Goal: Find specific page/section: Find specific page/section

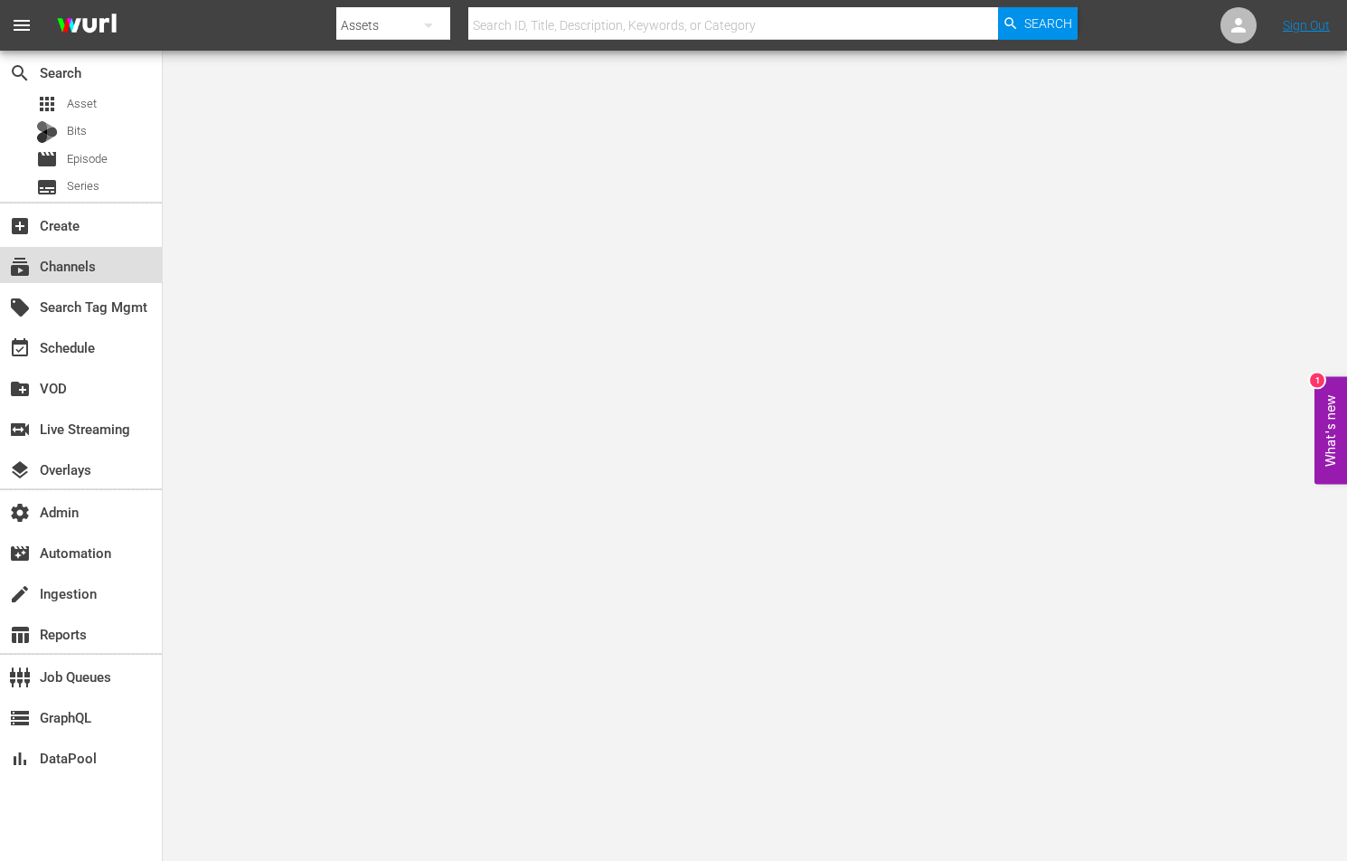
click at [123, 261] on div "subscriptions Channels" at bounding box center [81, 265] width 162 height 36
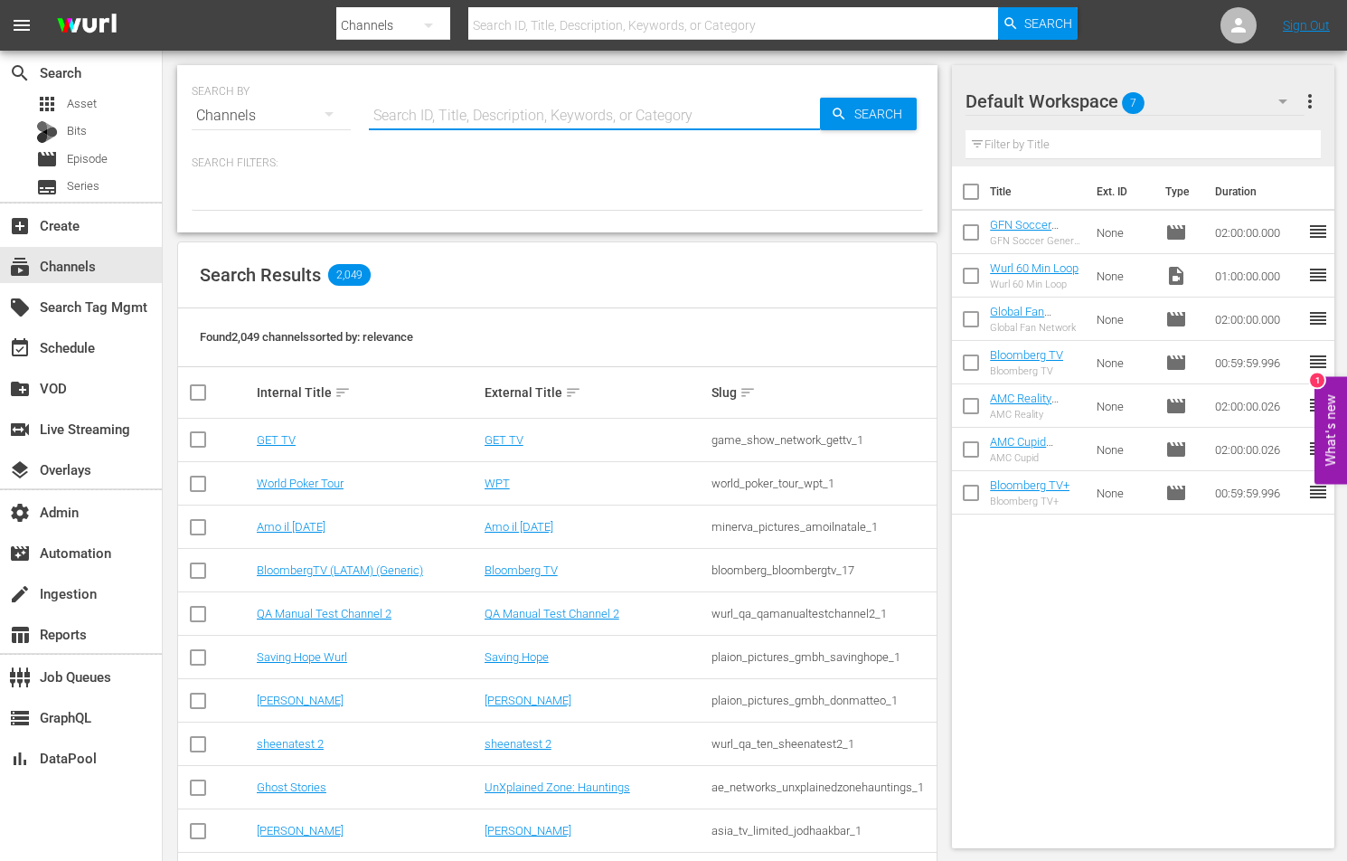
click at [417, 117] on input "text" at bounding box center [594, 115] width 451 height 43
type input "c"
type input "don"
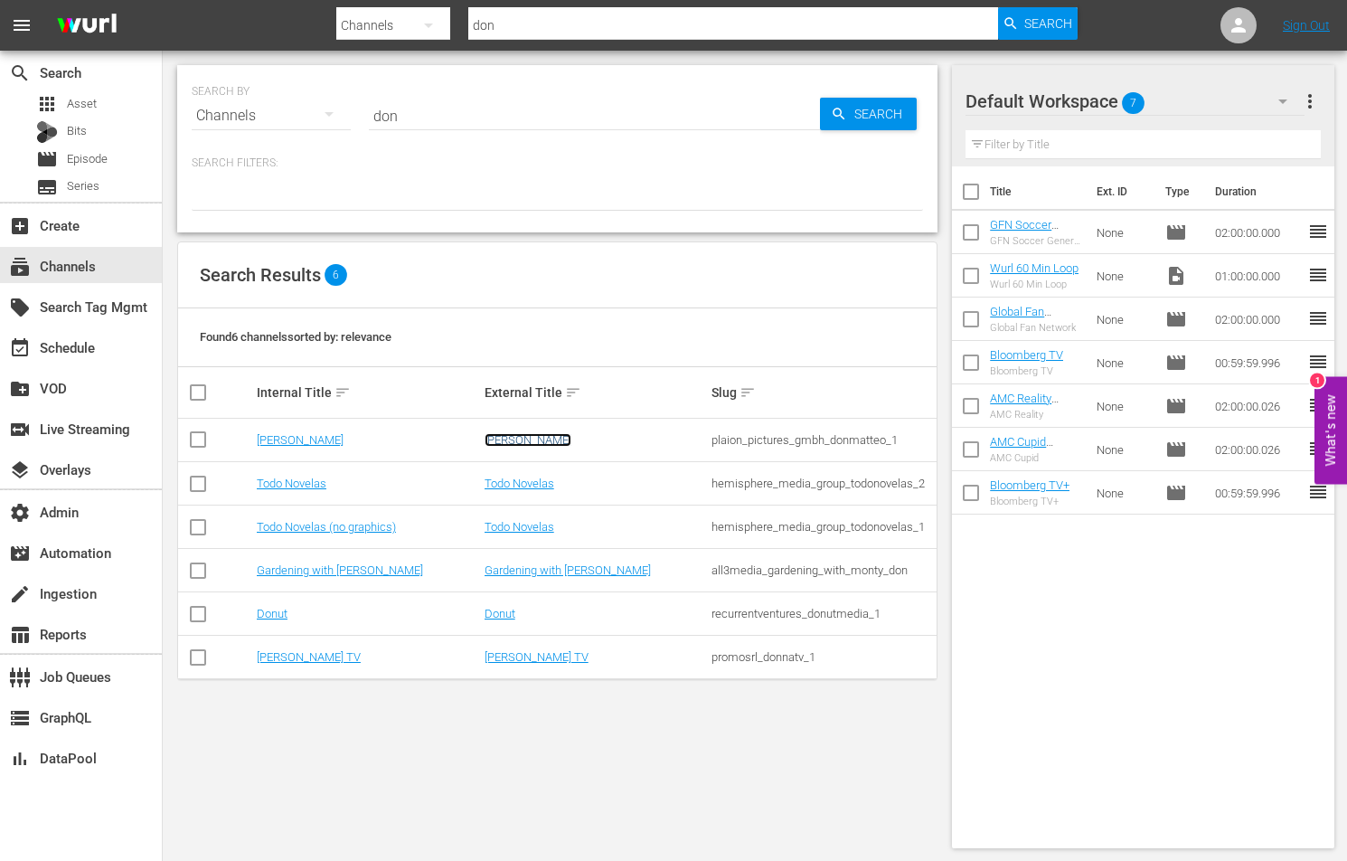
click at [523, 438] on link "[PERSON_NAME]" at bounding box center [527, 440] width 87 height 14
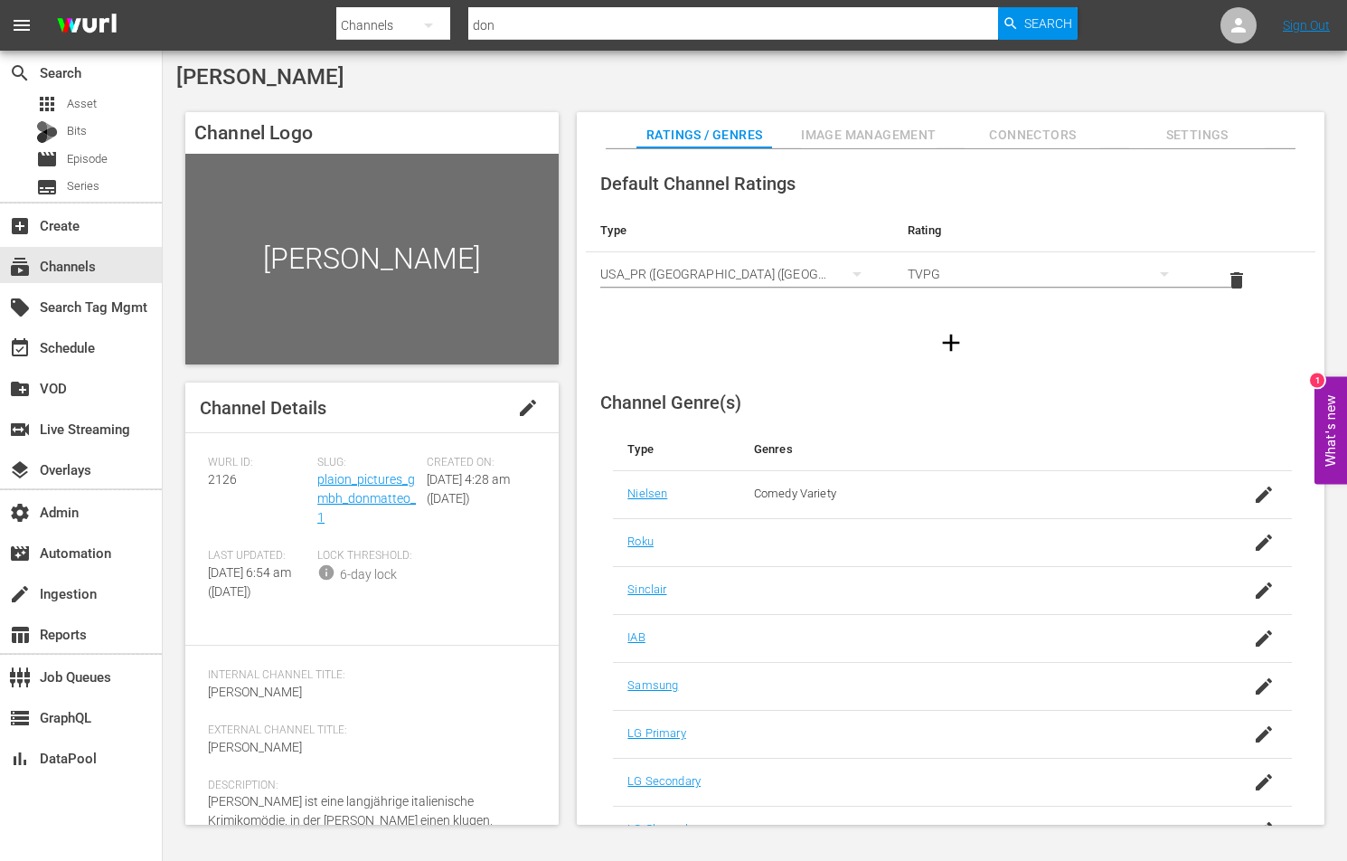
click at [504, 291] on div "[PERSON_NAME]" at bounding box center [371, 259] width 373 height 210
click at [861, 129] on span "Image Management" at bounding box center [869, 135] width 136 height 23
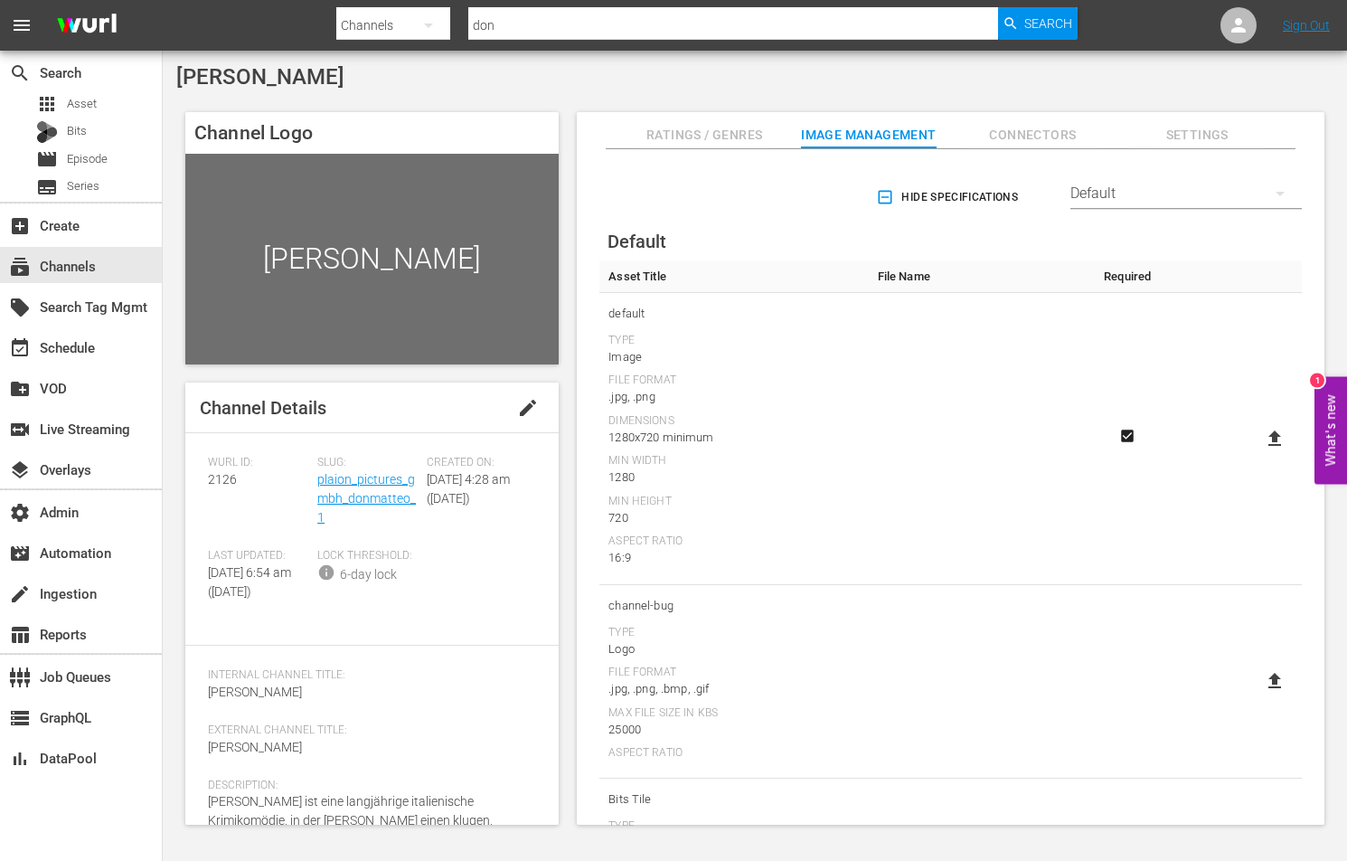
drag, startPoint x: 1000, startPoint y: 128, endPoint x: 928, endPoint y: 182, distance: 89.1
click at [928, 182] on div "Ratings / Genres Image Management Connectors Settings Hide Specifications Selec…" at bounding box center [951, 468] width 748 height 712
click at [1236, 20] on icon at bounding box center [1238, 25] width 14 height 14
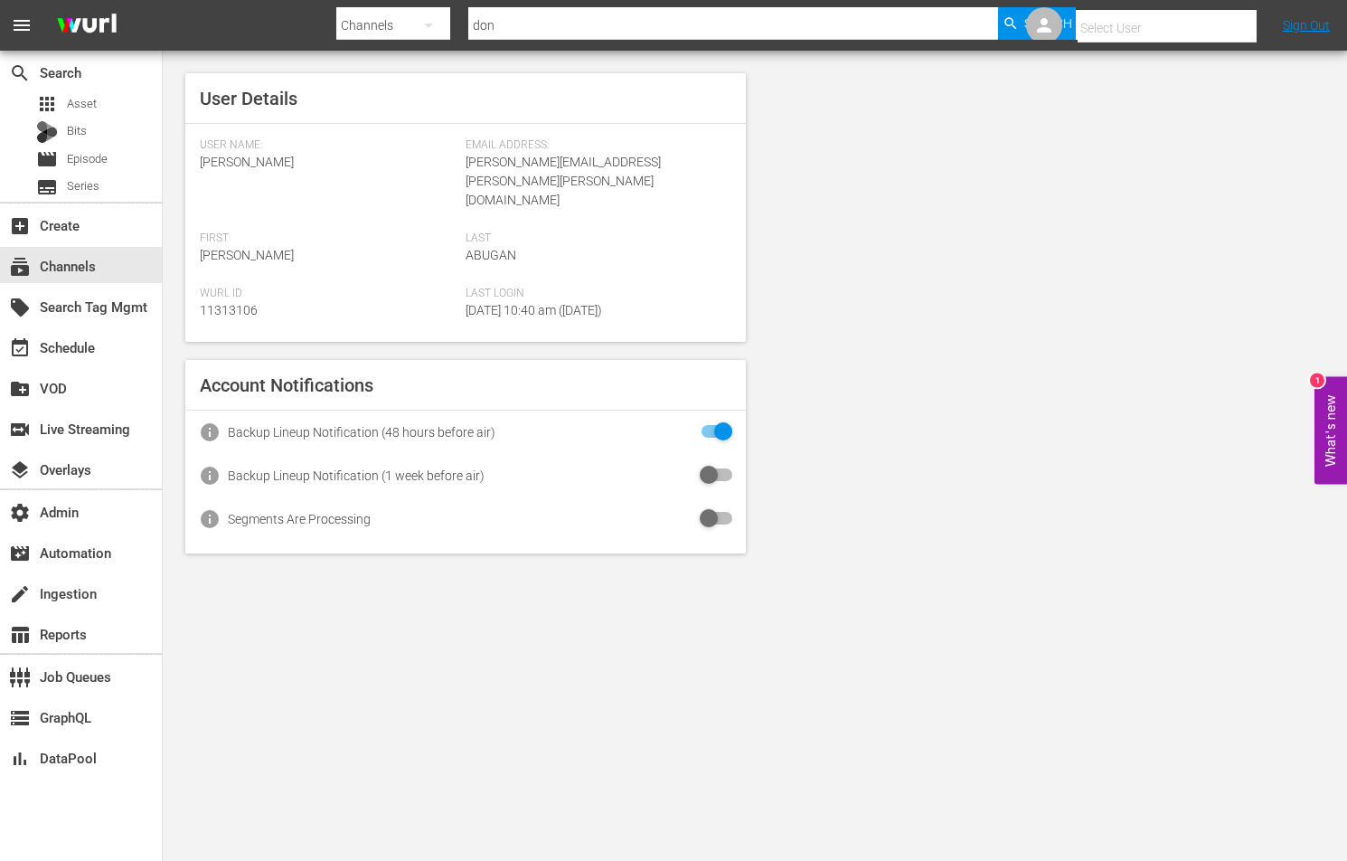
click at [1118, 31] on input "text" at bounding box center [1191, 27] width 231 height 43
click at [90, 280] on div "subscriptions Channels" at bounding box center [81, 265] width 162 height 36
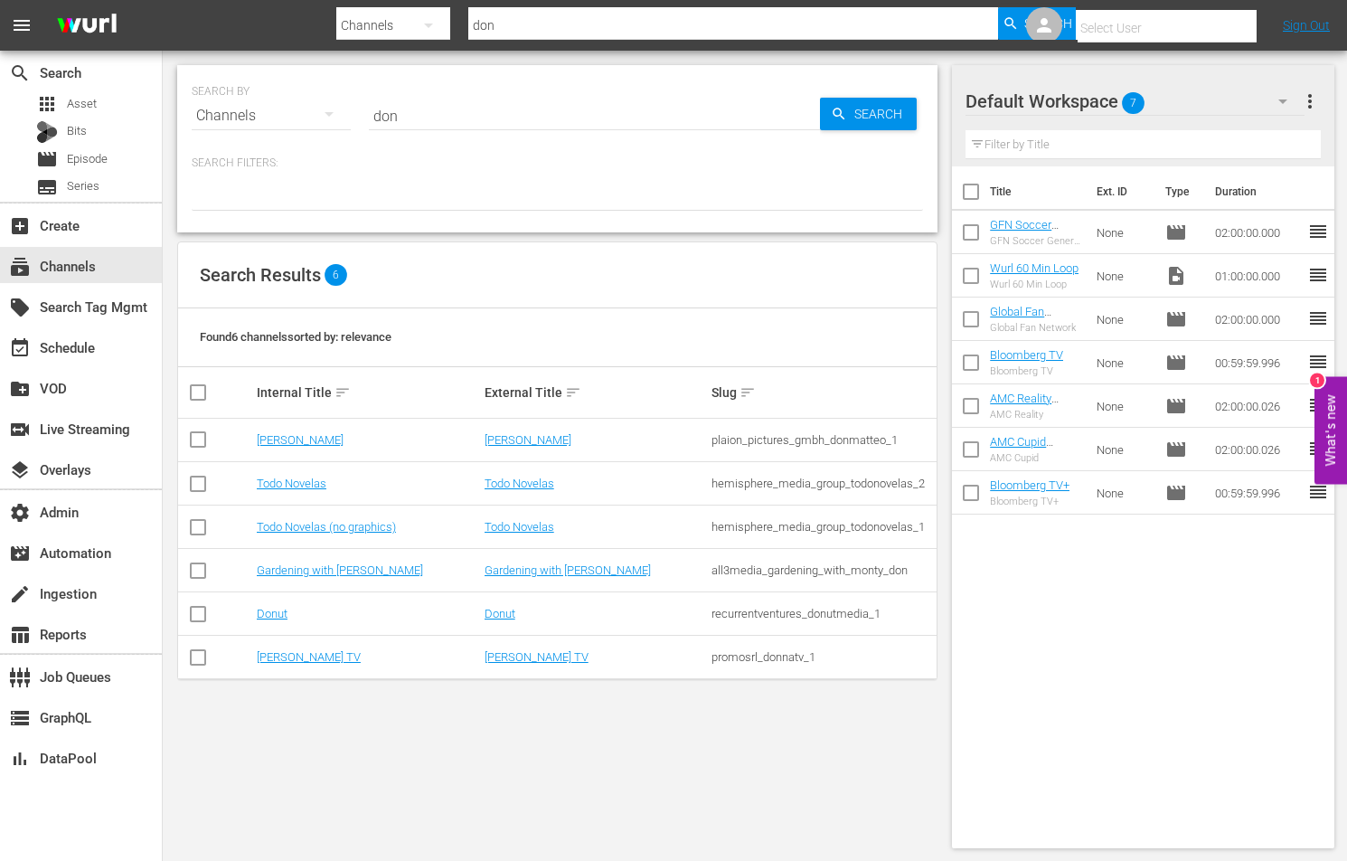
click at [467, 122] on input "don" at bounding box center [594, 115] width 451 height 43
click at [513, 437] on link "[PERSON_NAME]" at bounding box center [527, 440] width 87 height 14
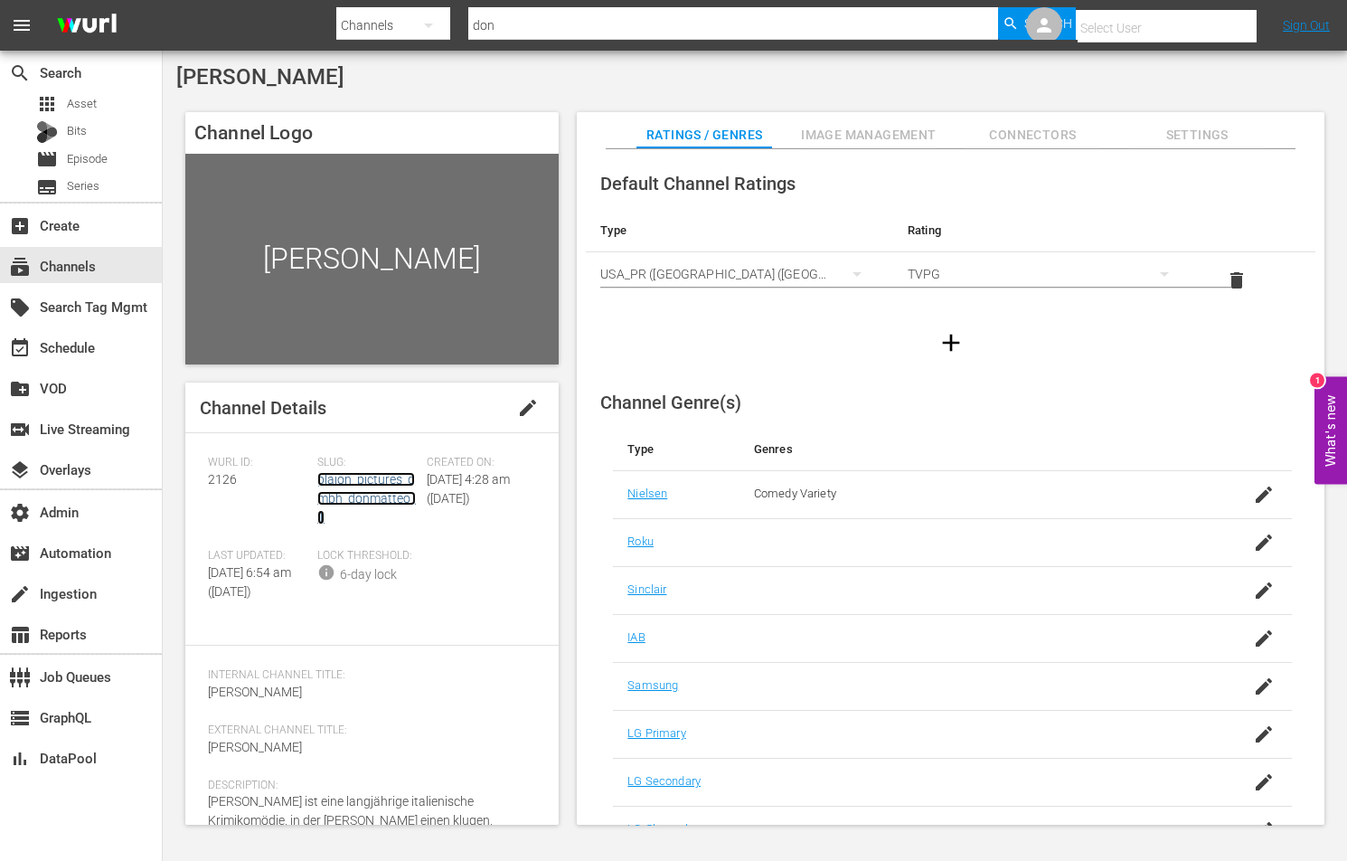
click at [383, 503] on link "plaion_pictures_gmbh_donmatteo_1" at bounding box center [366, 498] width 99 height 52
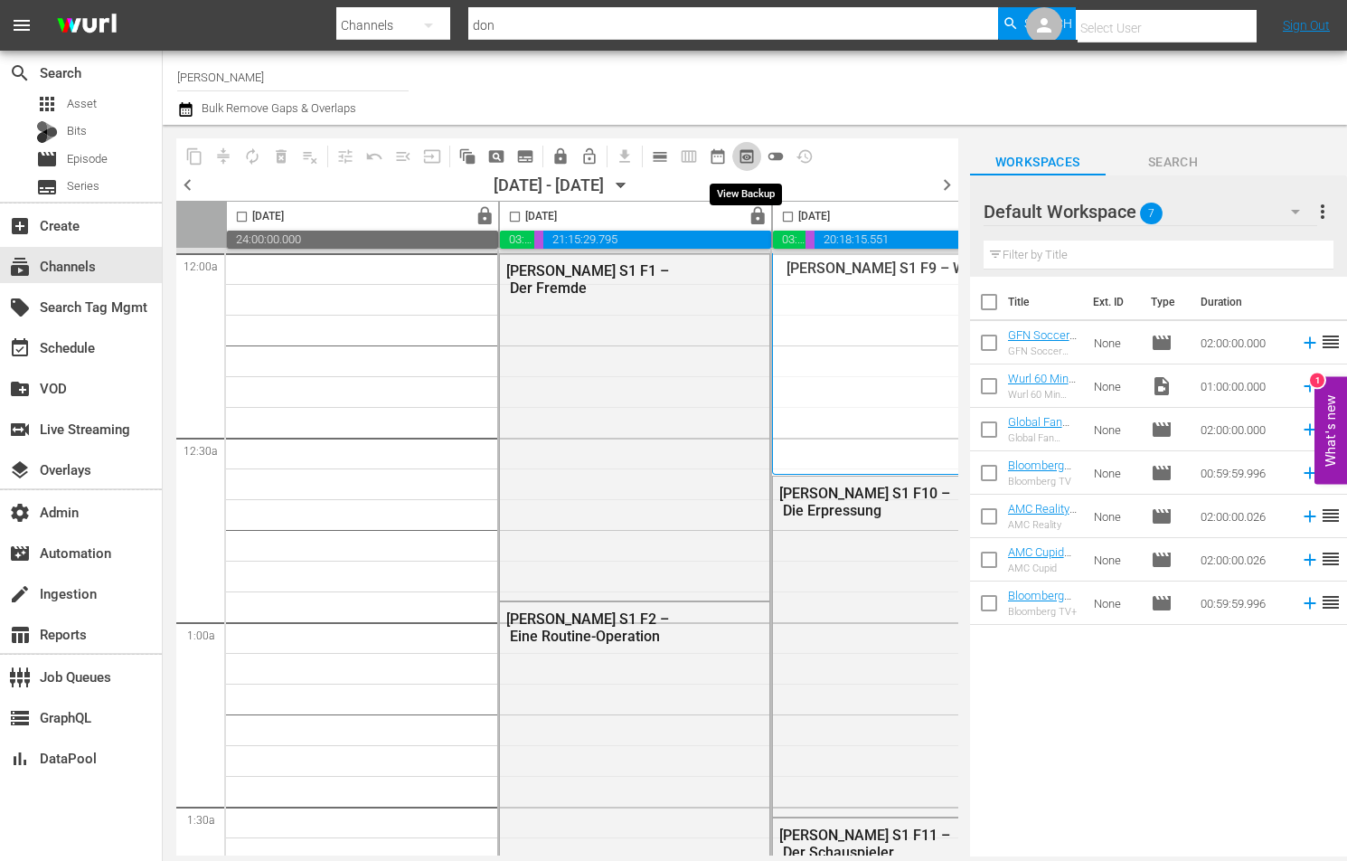
click at [749, 161] on span "preview_outlined" at bounding box center [747, 156] width 18 height 18
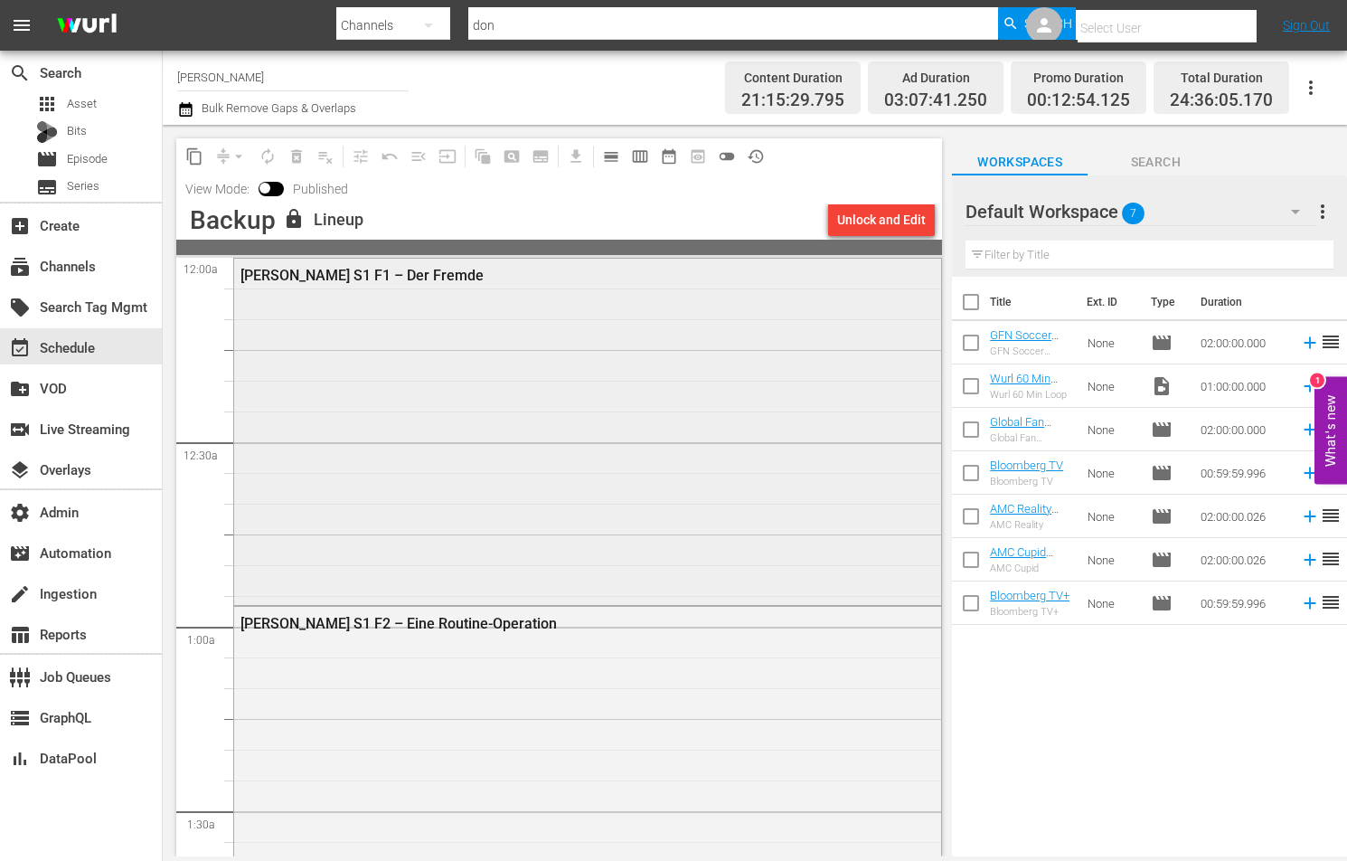
click at [607, 353] on div "Don Matteo S1 F1 – Der Fremde" at bounding box center [587, 430] width 707 height 343
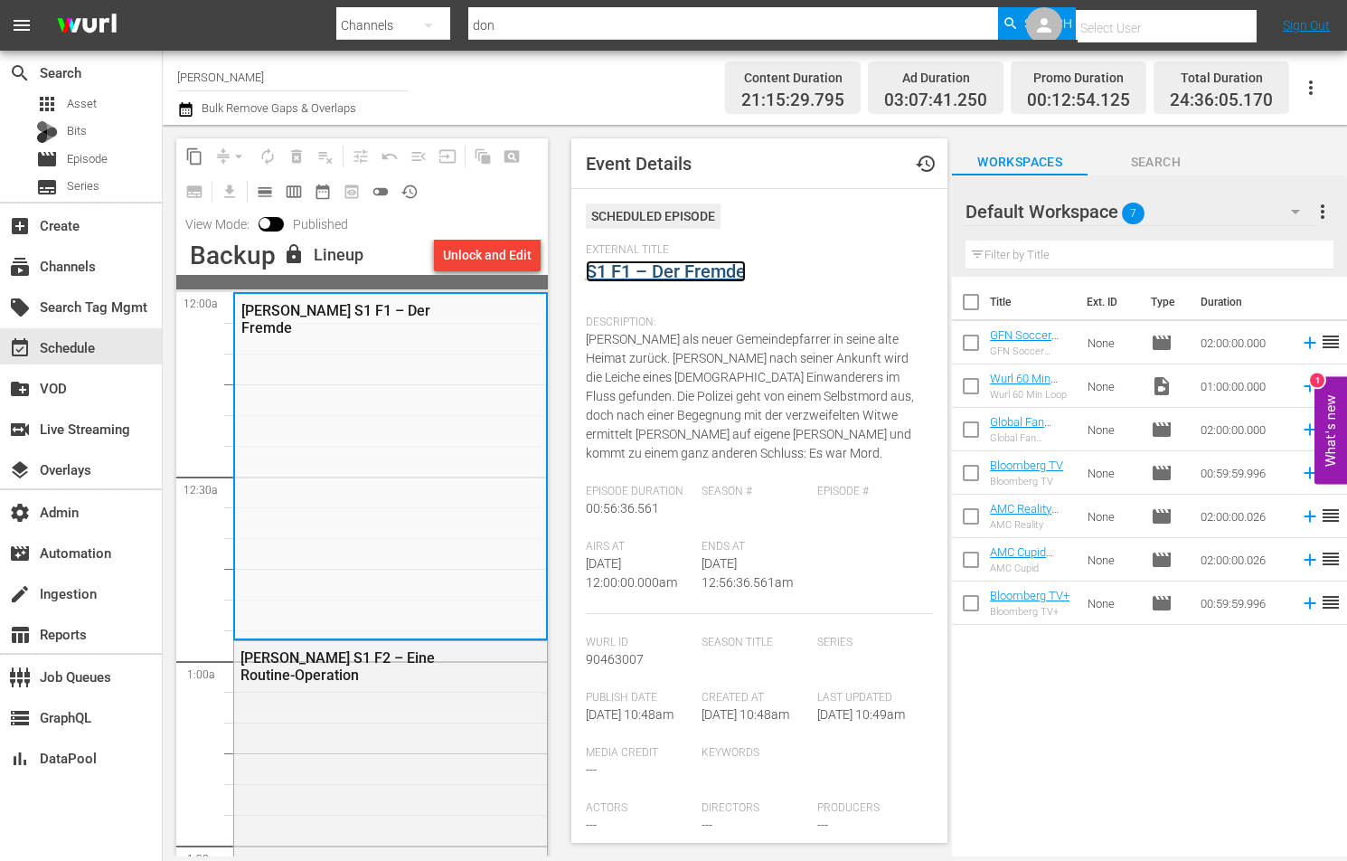
click at [688, 268] on link "S1 F1 – Der Fremde" at bounding box center [666, 271] width 160 height 22
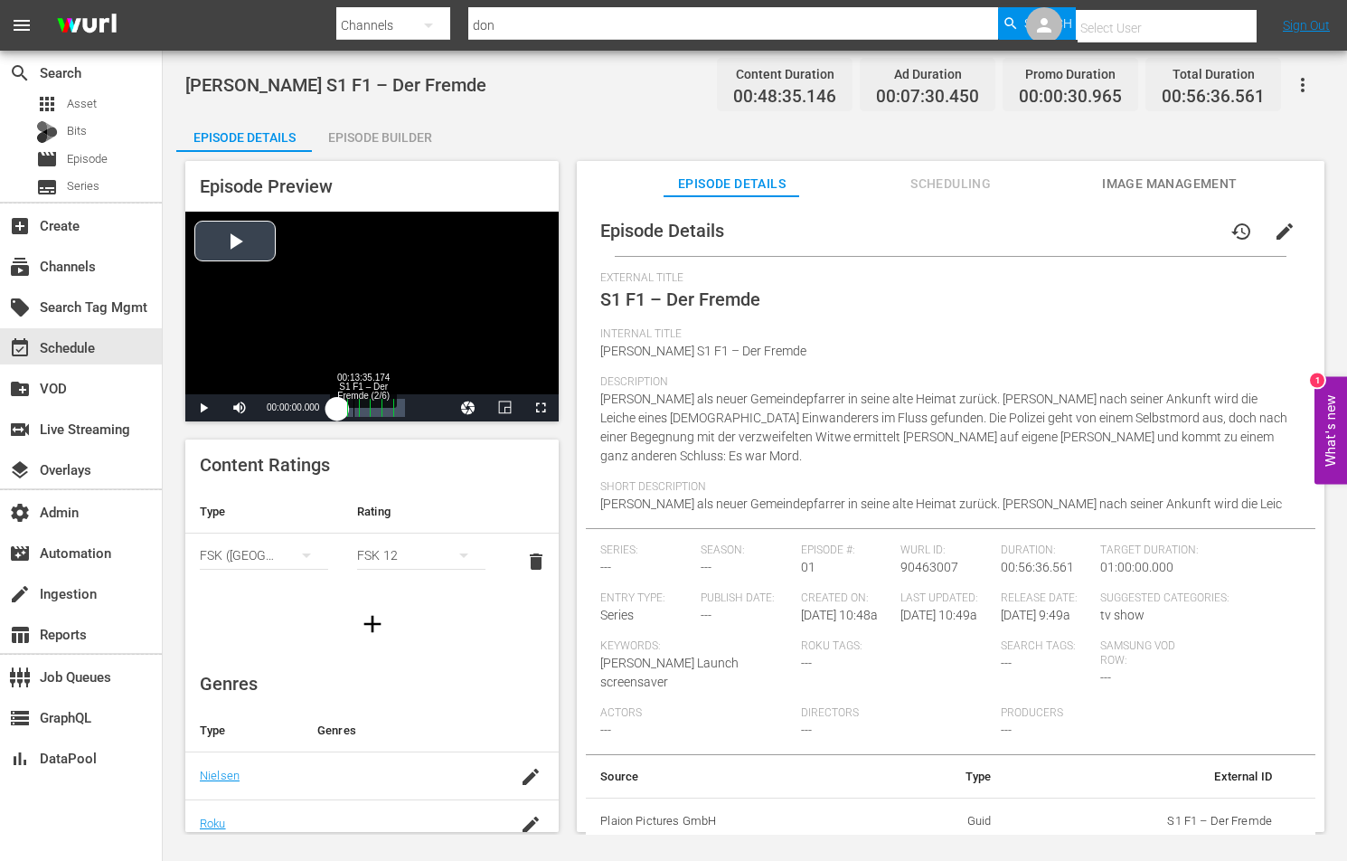
click at [353, 413] on div "Loaded : 0.20% 00:13:35.174 S1 F1 – Der Fremde (2/6) 00:00:00.000" at bounding box center [371, 408] width 68 height 18
click at [203, 408] on span "Video Player" at bounding box center [203, 408] width 0 height 0
click at [1160, 174] on span "Image Management" at bounding box center [1170, 184] width 136 height 23
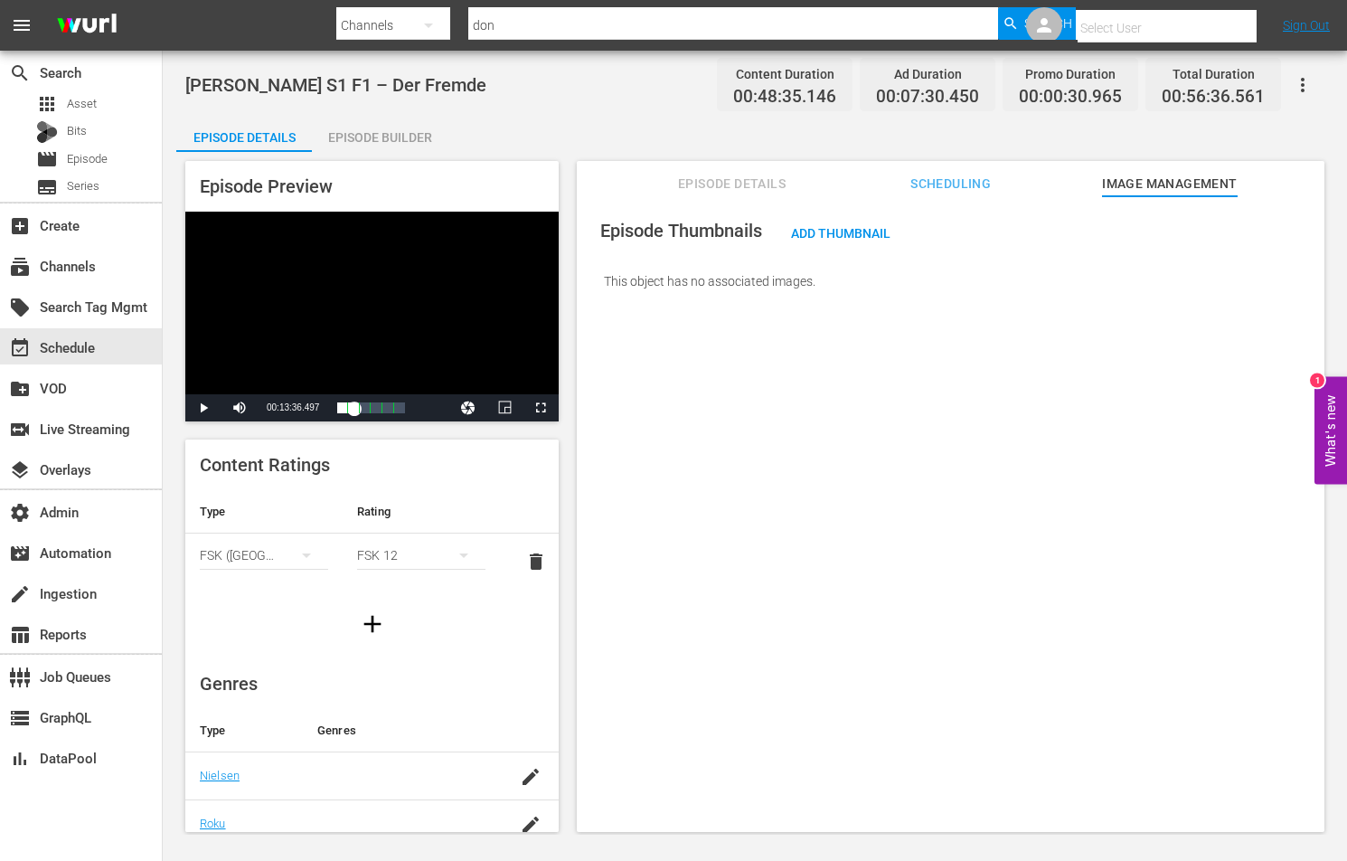
click at [683, 452] on div "Episode Thumbnails Add Thumbnail This object has no associated images." at bounding box center [951, 522] width 748 height 653
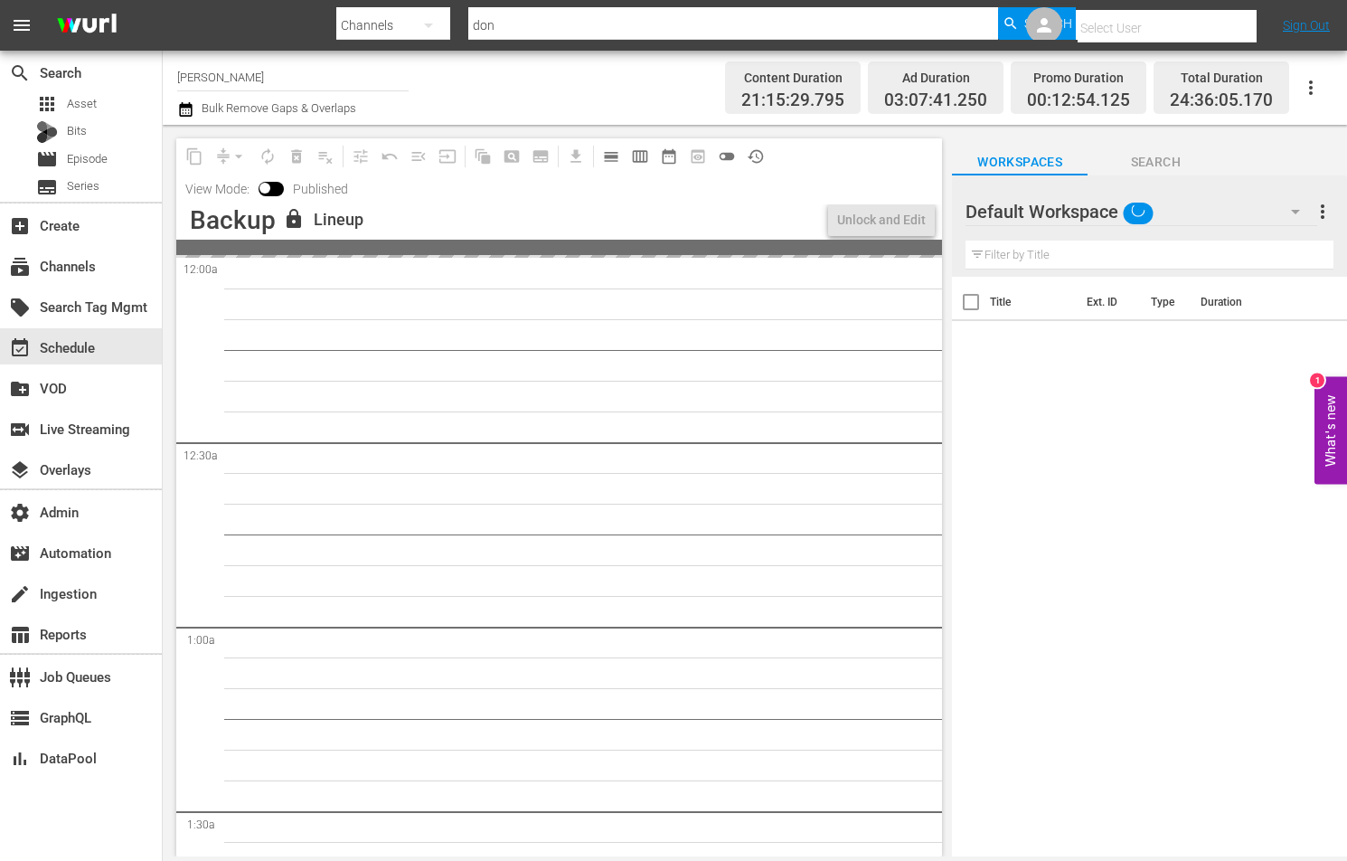
scroll to position [1, 0]
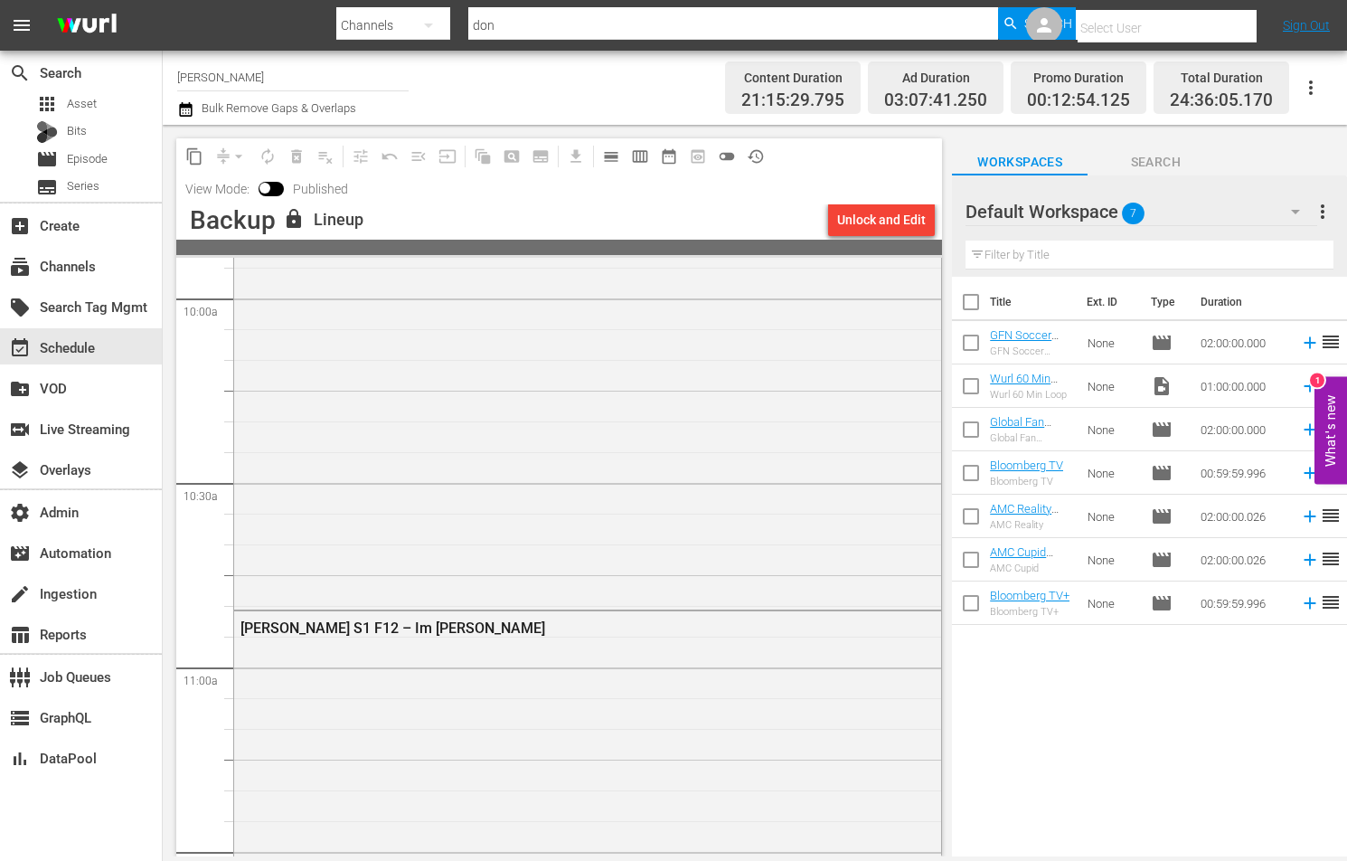
click at [440, 439] on div "Don Matteo S1 F11 – Der Schauspieler" at bounding box center [587, 416] width 707 height 379
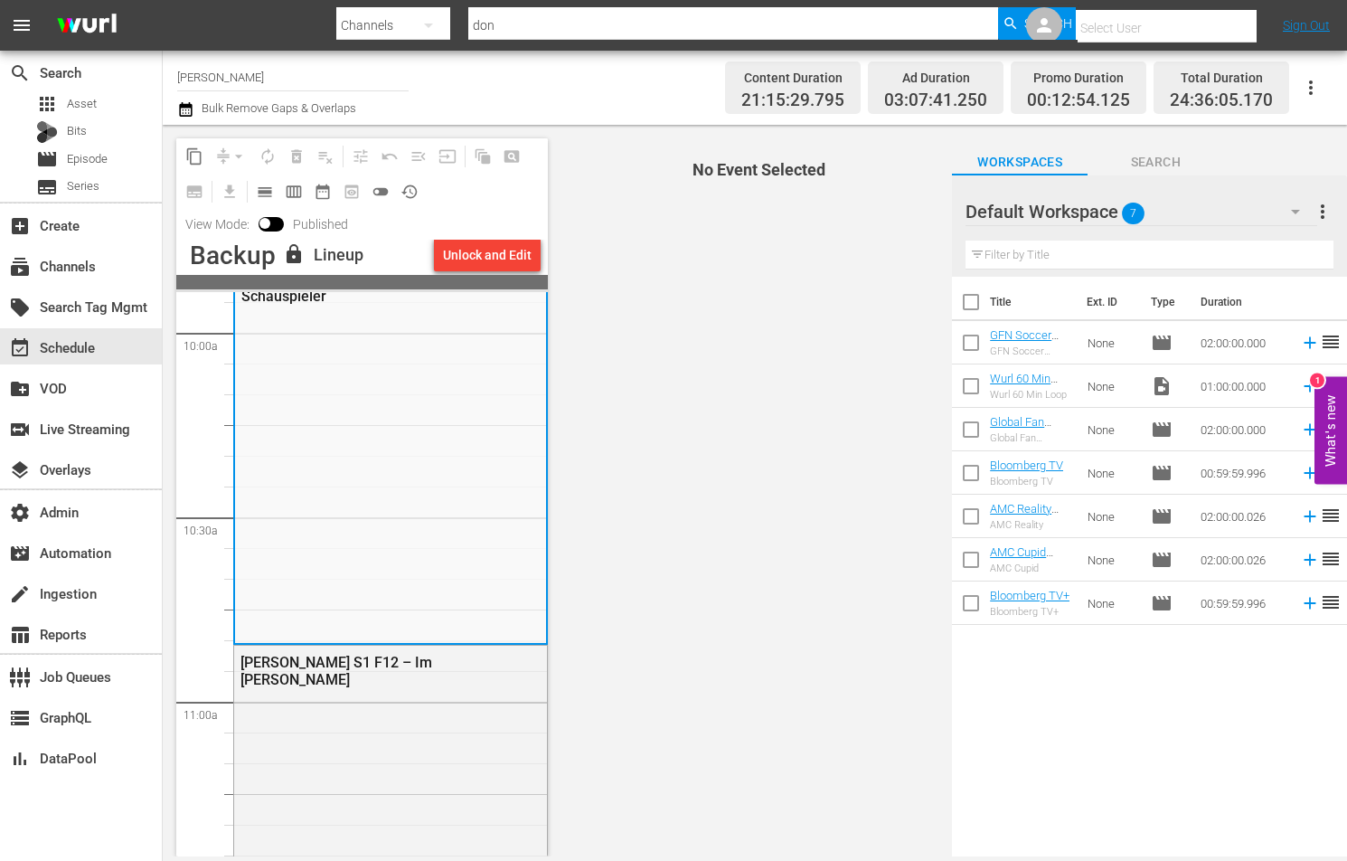
scroll to position [3644, 0]
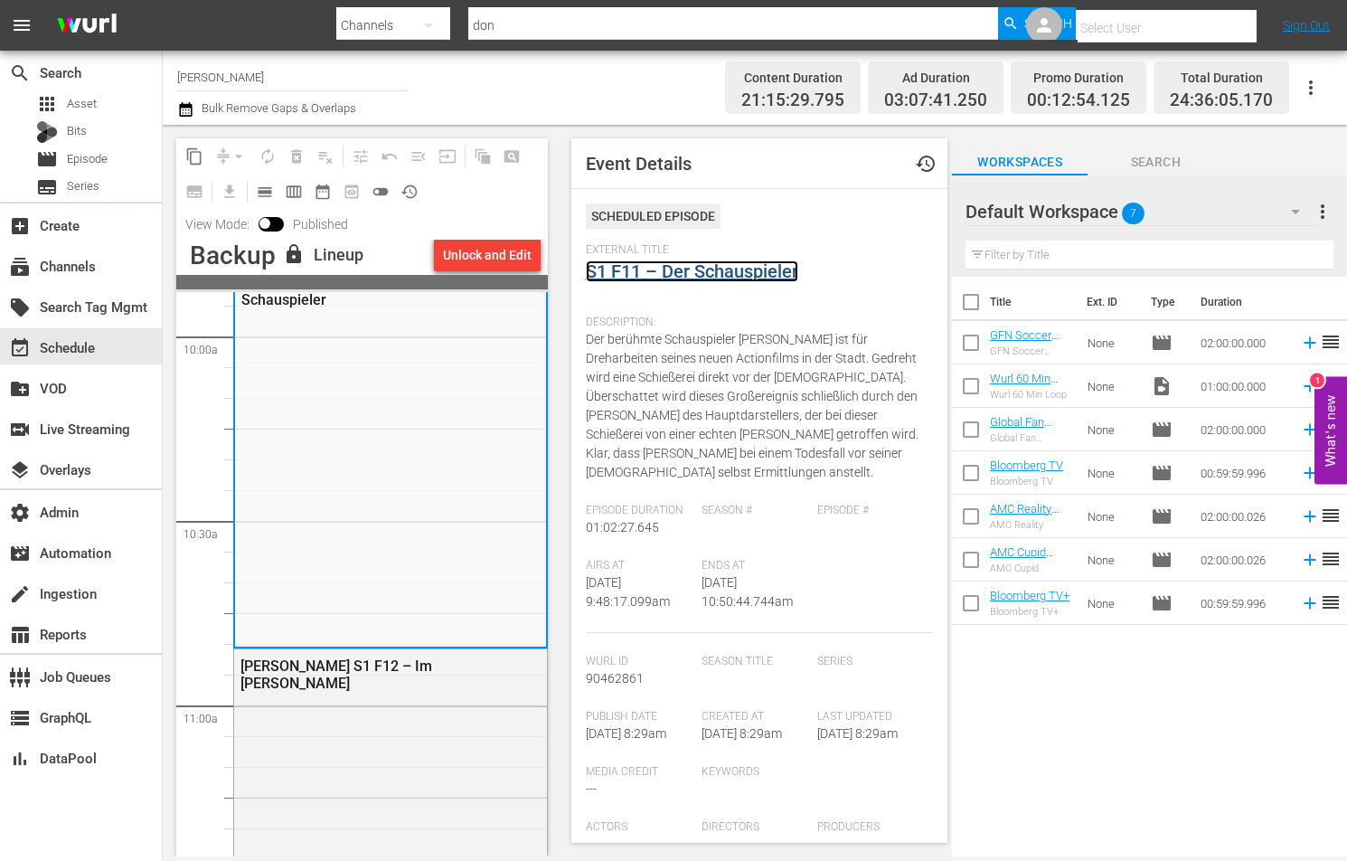
click at [691, 281] on link "S1 F11 – Der Schauspieler" at bounding box center [692, 271] width 212 height 22
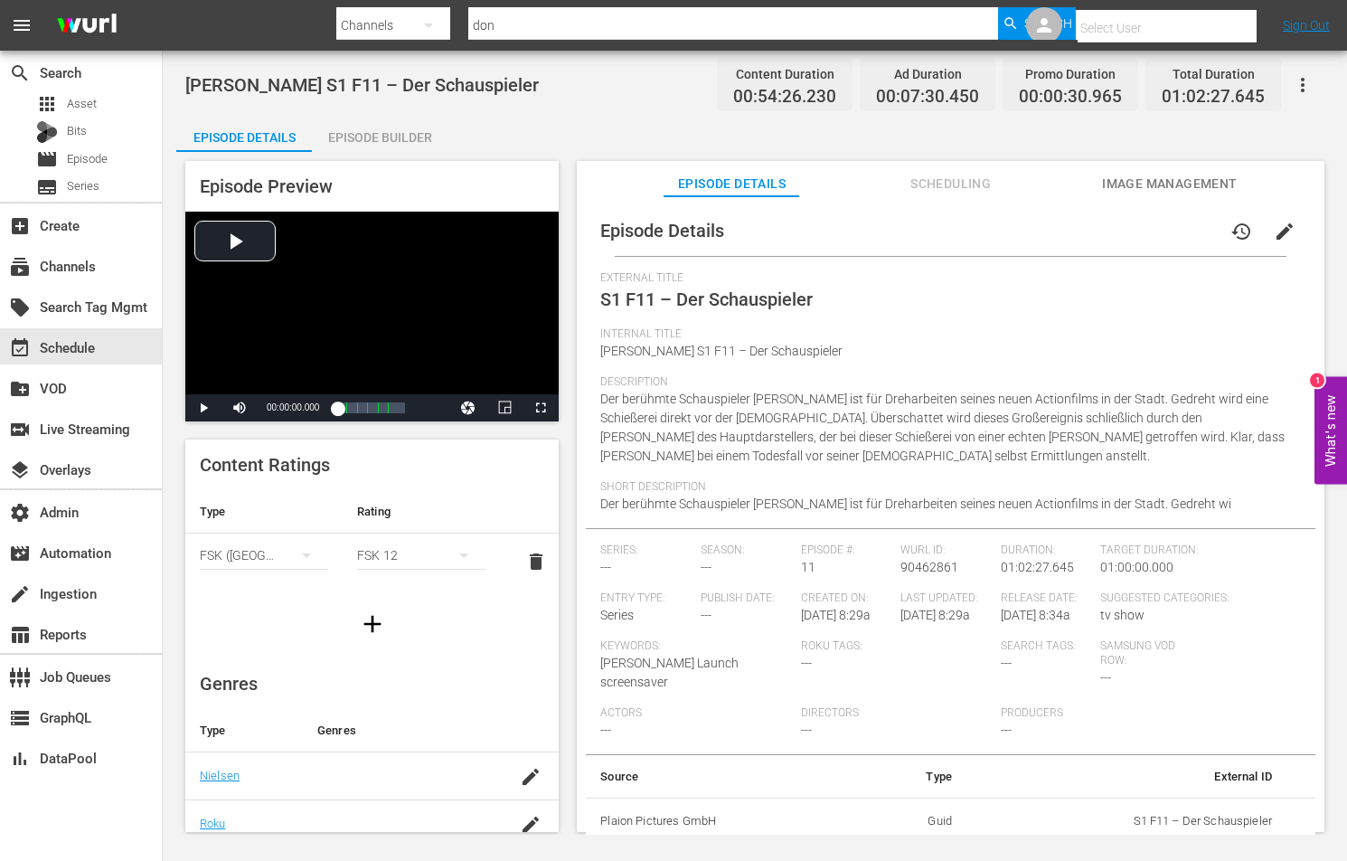
click at [1179, 178] on span "Image Management" at bounding box center [1170, 184] width 136 height 23
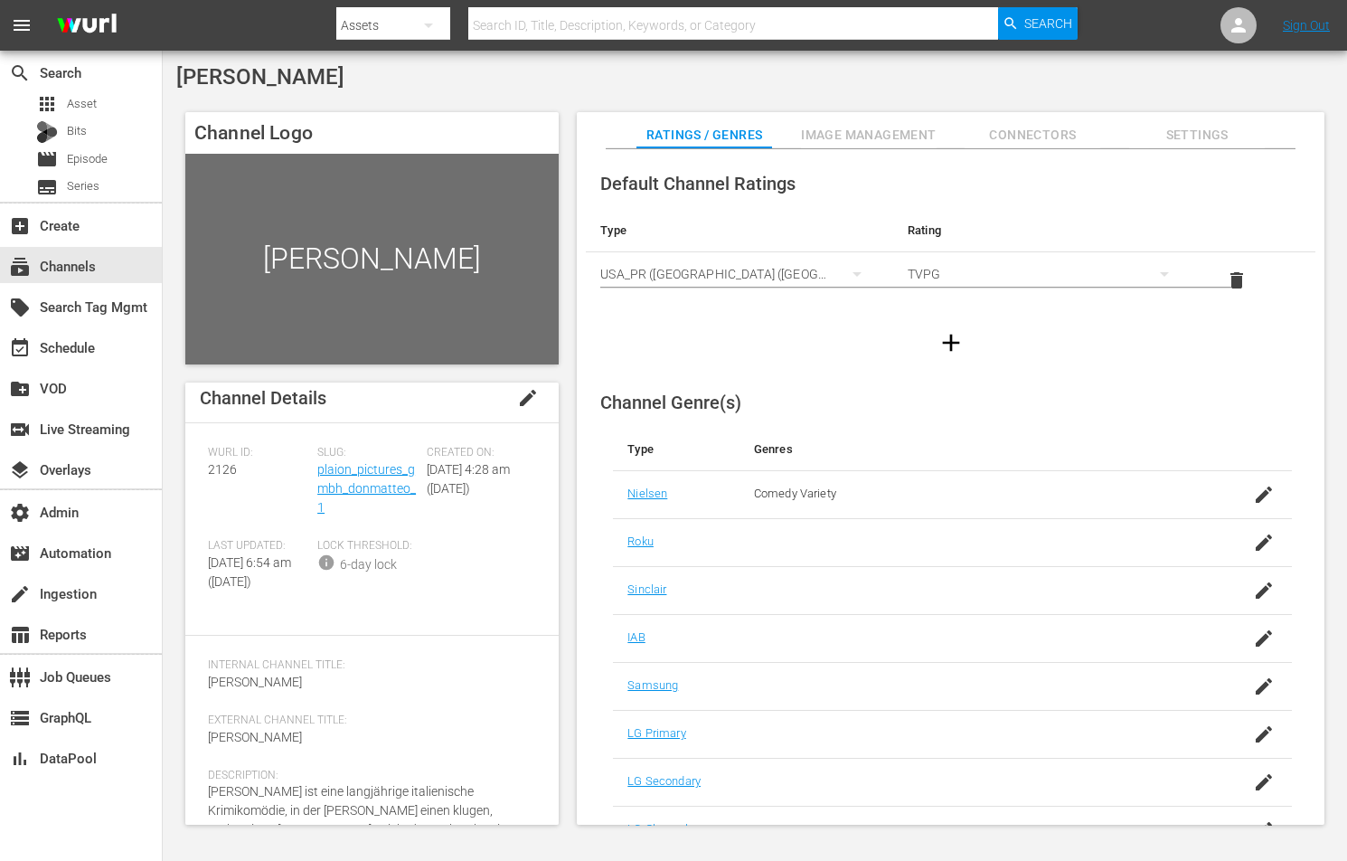
scroll to position [84, 0]
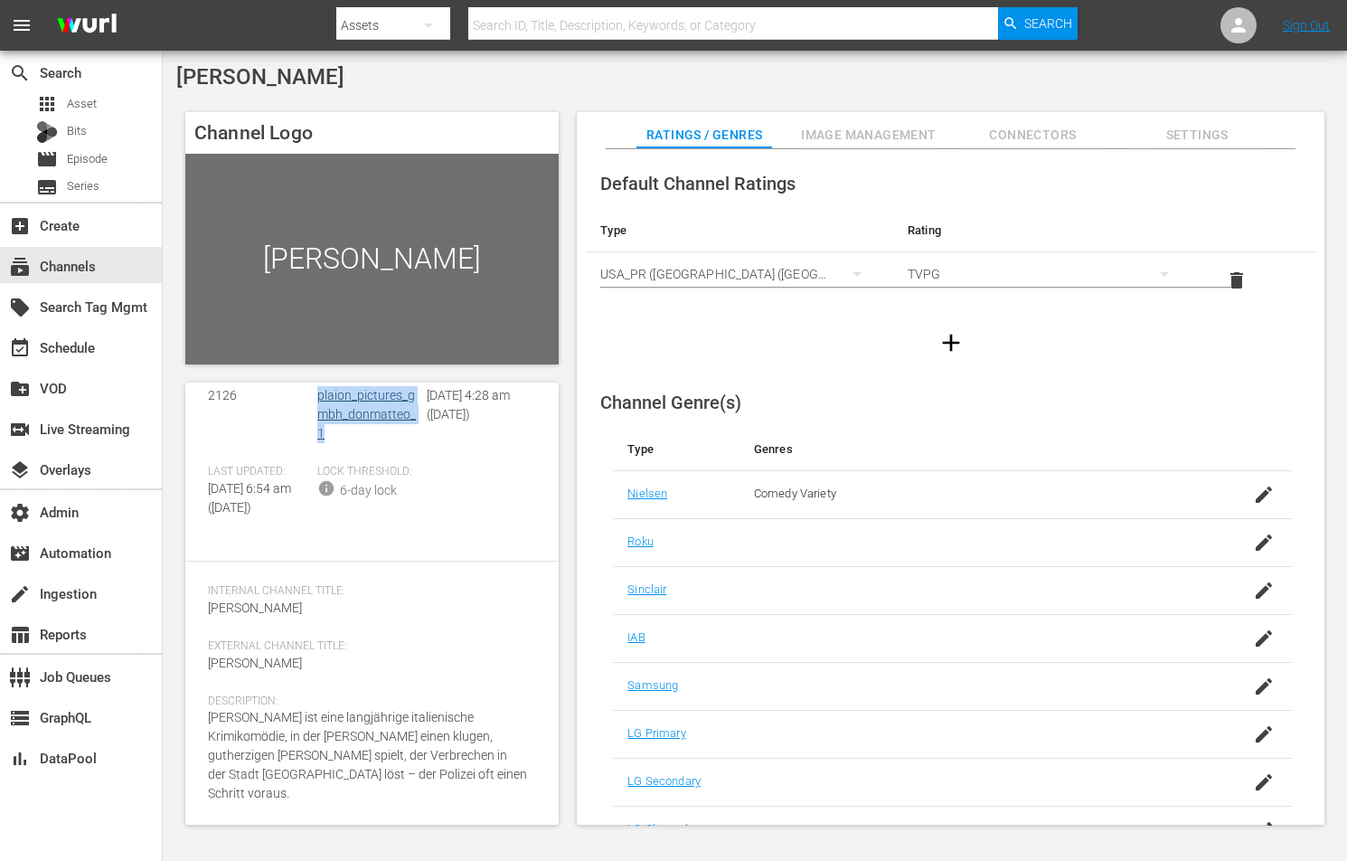
drag, startPoint x: 356, startPoint y: 436, endPoint x: 317, endPoint y: 400, distance: 52.5
click at [317, 400] on div "Slug: plaion_pictures_gmbh_donmatteo_1" at bounding box center [371, 418] width 109 height 93
copy link "plaion_pictures_gmbh_donmatteo_1"
click at [82, 558] on div "movie_filter Automation" at bounding box center [50, 549] width 101 height 16
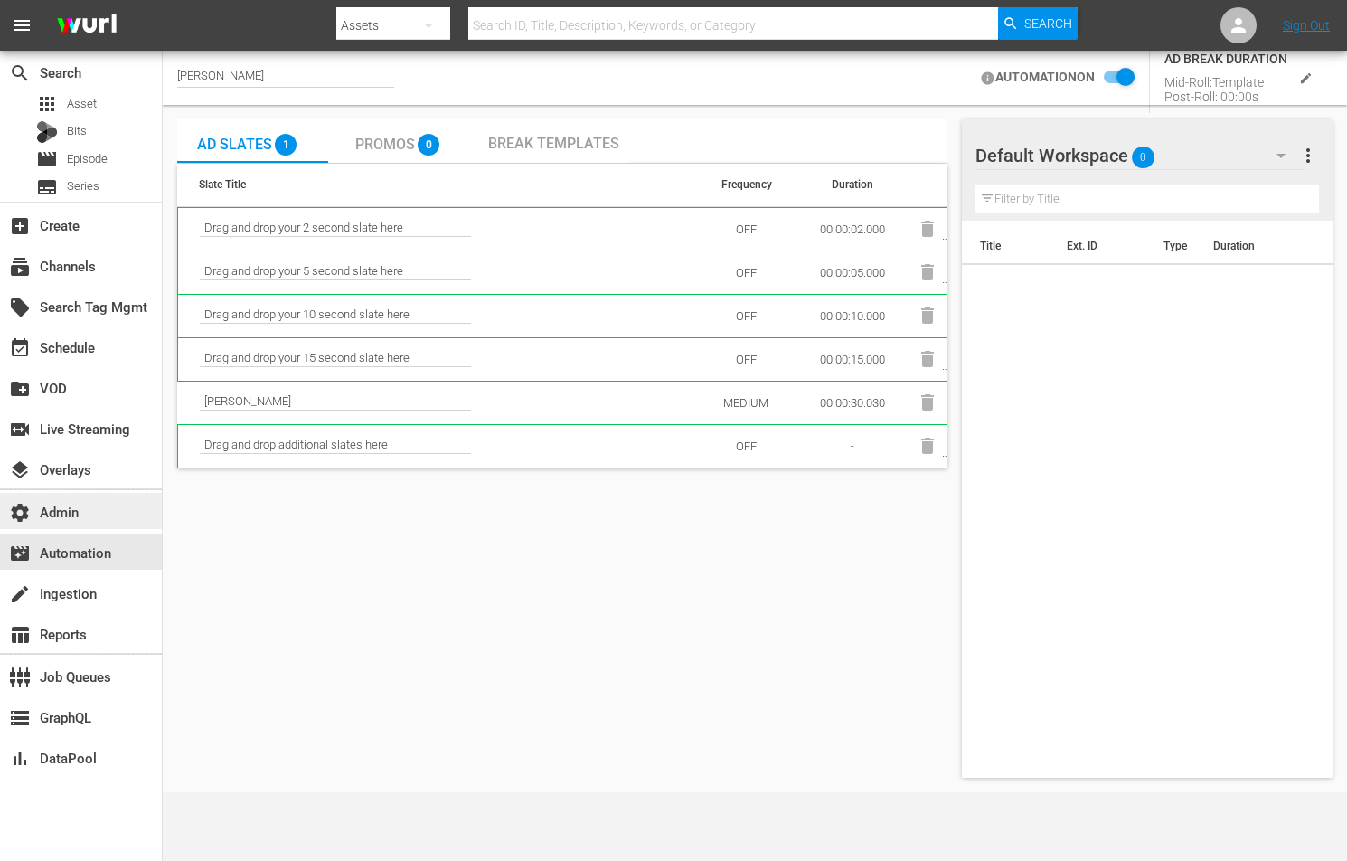
click at [87, 506] on div "settings Admin" at bounding box center [50, 509] width 101 height 16
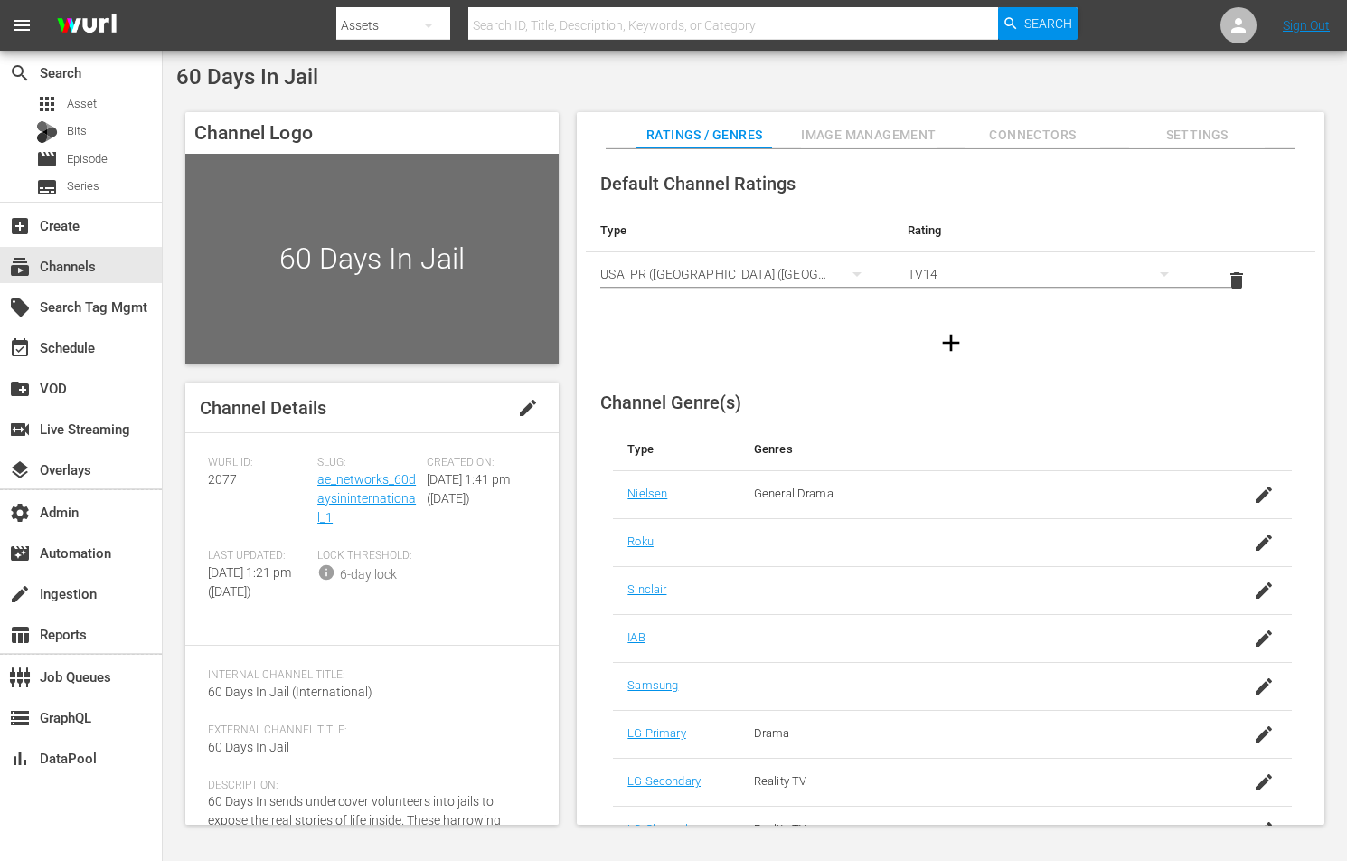
click at [838, 132] on span "Image Management" at bounding box center [869, 135] width 136 height 23
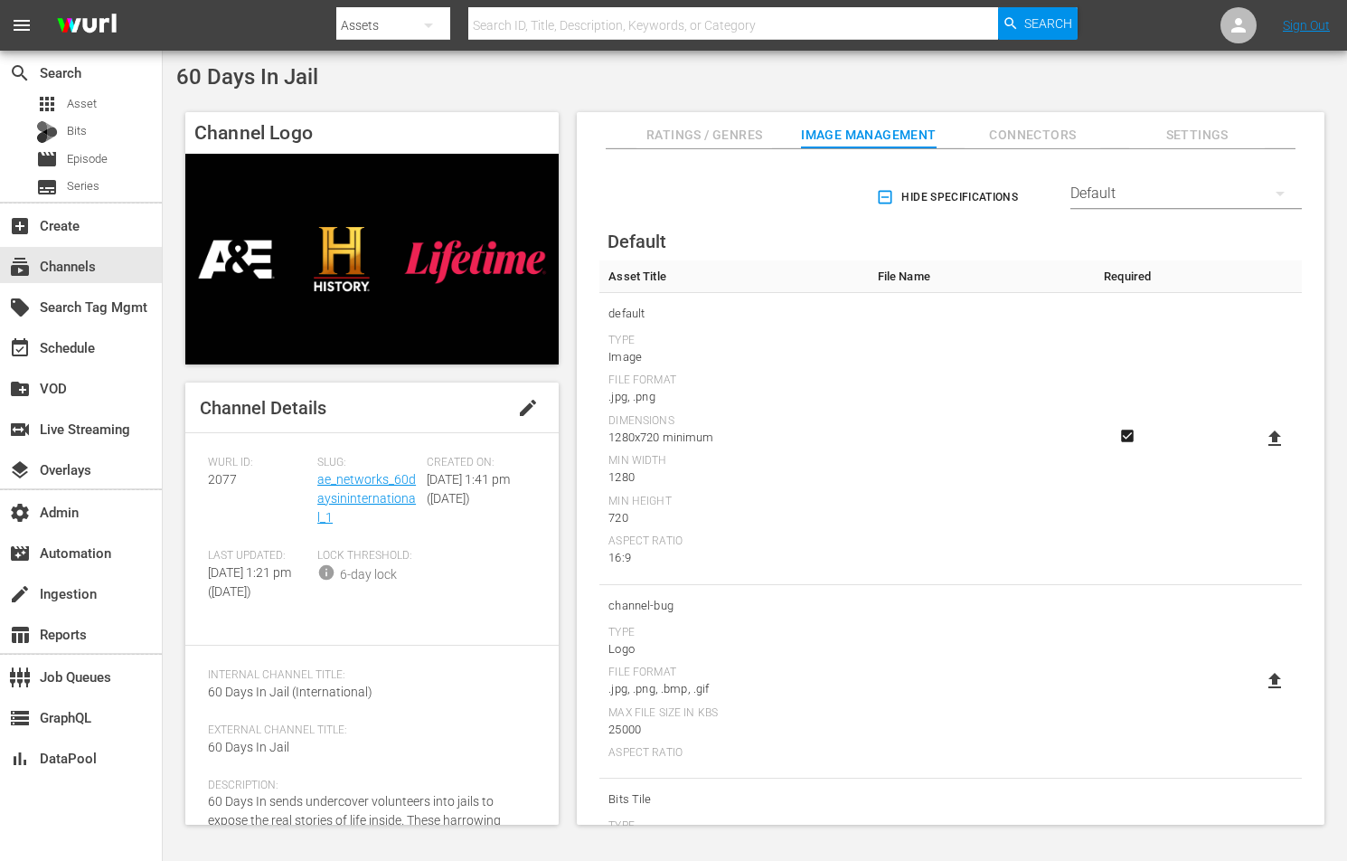
click at [371, 506] on div "Slug: ae_networks_60daysininternational_1" at bounding box center [371, 502] width 109 height 93
click at [374, 494] on link "ae_networks_60daysininternational_1" at bounding box center [366, 498] width 99 height 52
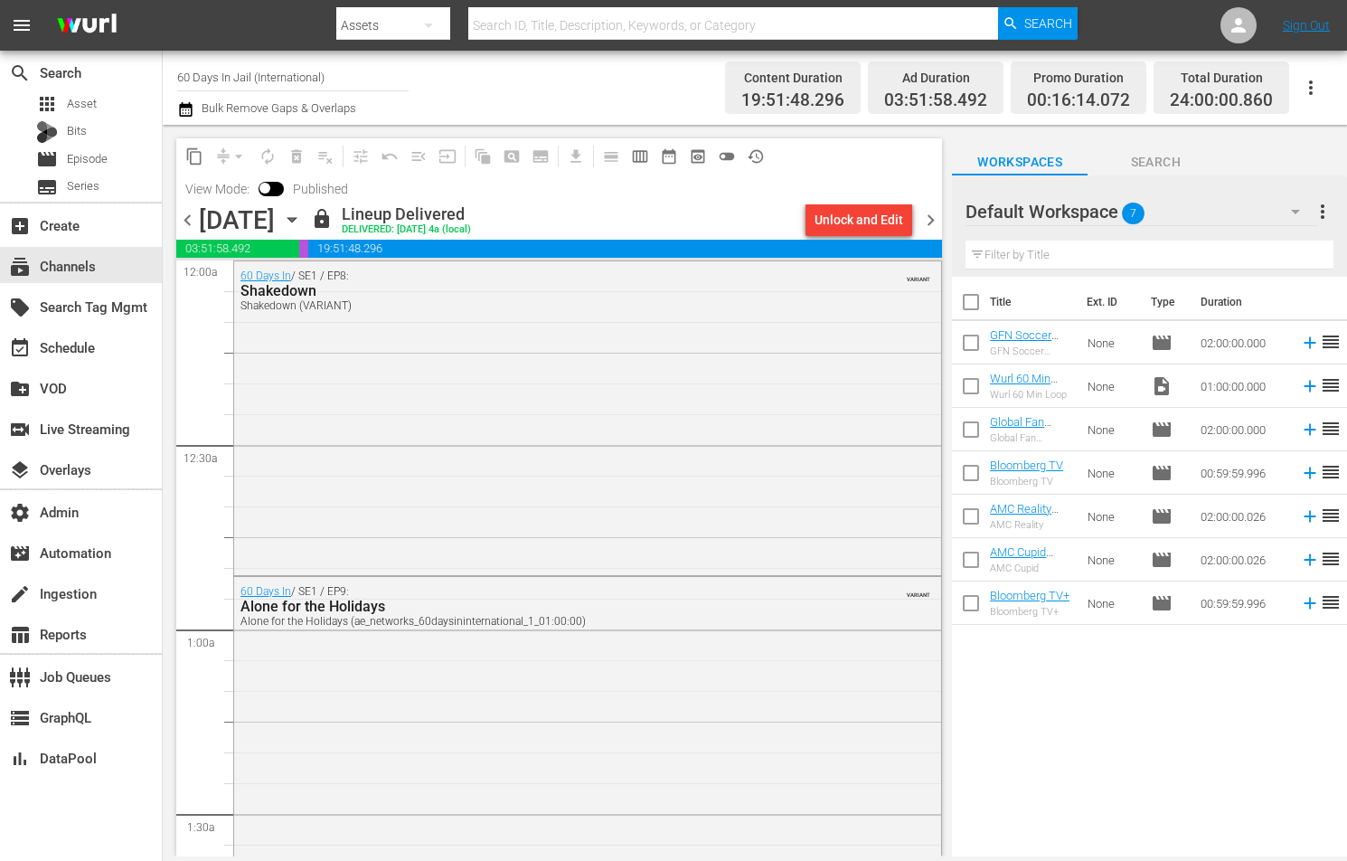
scroll to position [1, 0]
click at [697, 162] on span "preview_outlined" at bounding box center [698, 156] width 18 height 18
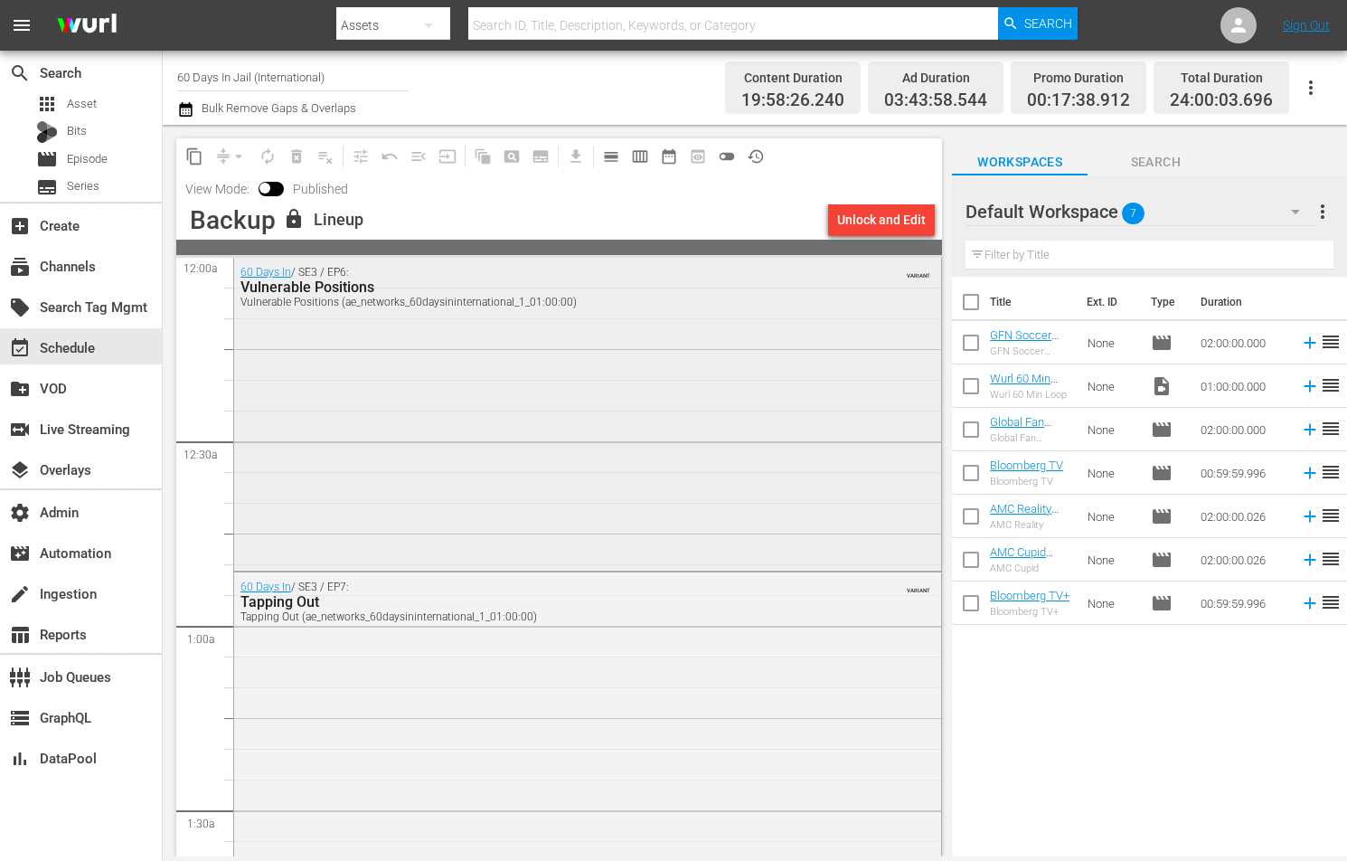
click at [587, 400] on div "60 Days In / SE3 / EP6: Vulnerable Positions Vulnerable Positions (ae_networks_…" at bounding box center [587, 412] width 707 height 309
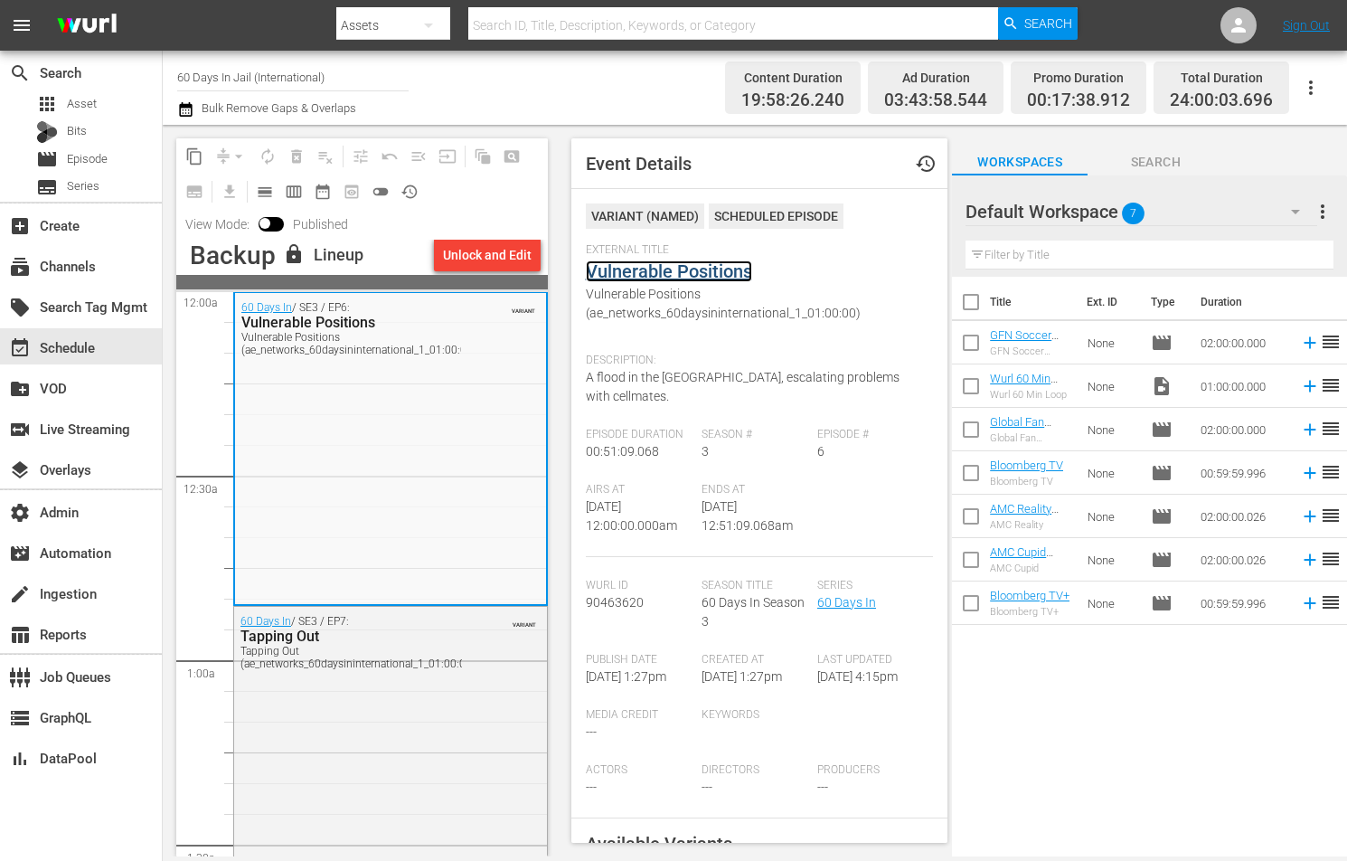
click at [649, 275] on link "Vulnerable Positions" at bounding box center [669, 271] width 166 height 22
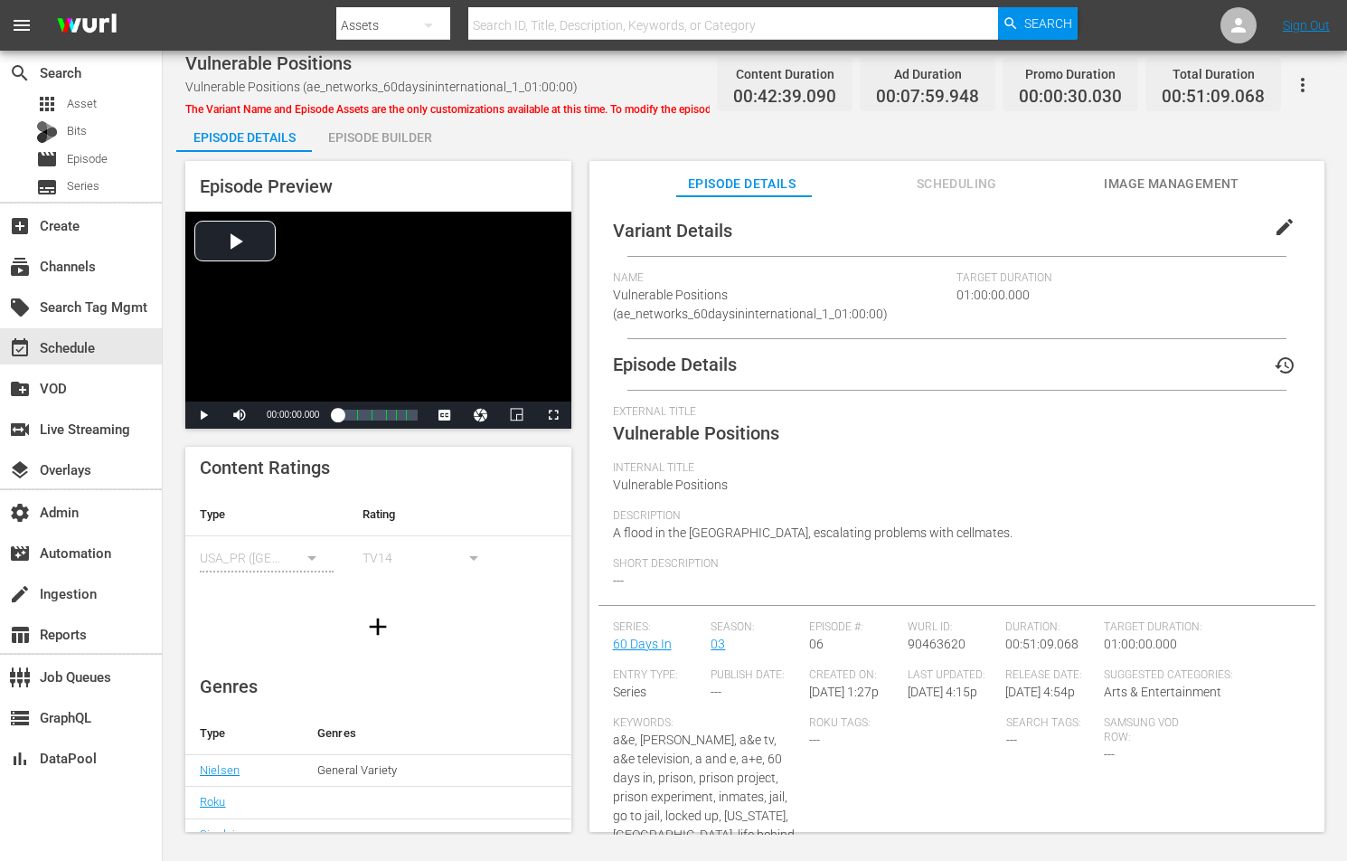
scroll to position [6, 0]
click at [1130, 167] on button "Image Management" at bounding box center [1172, 179] width 136 height 36
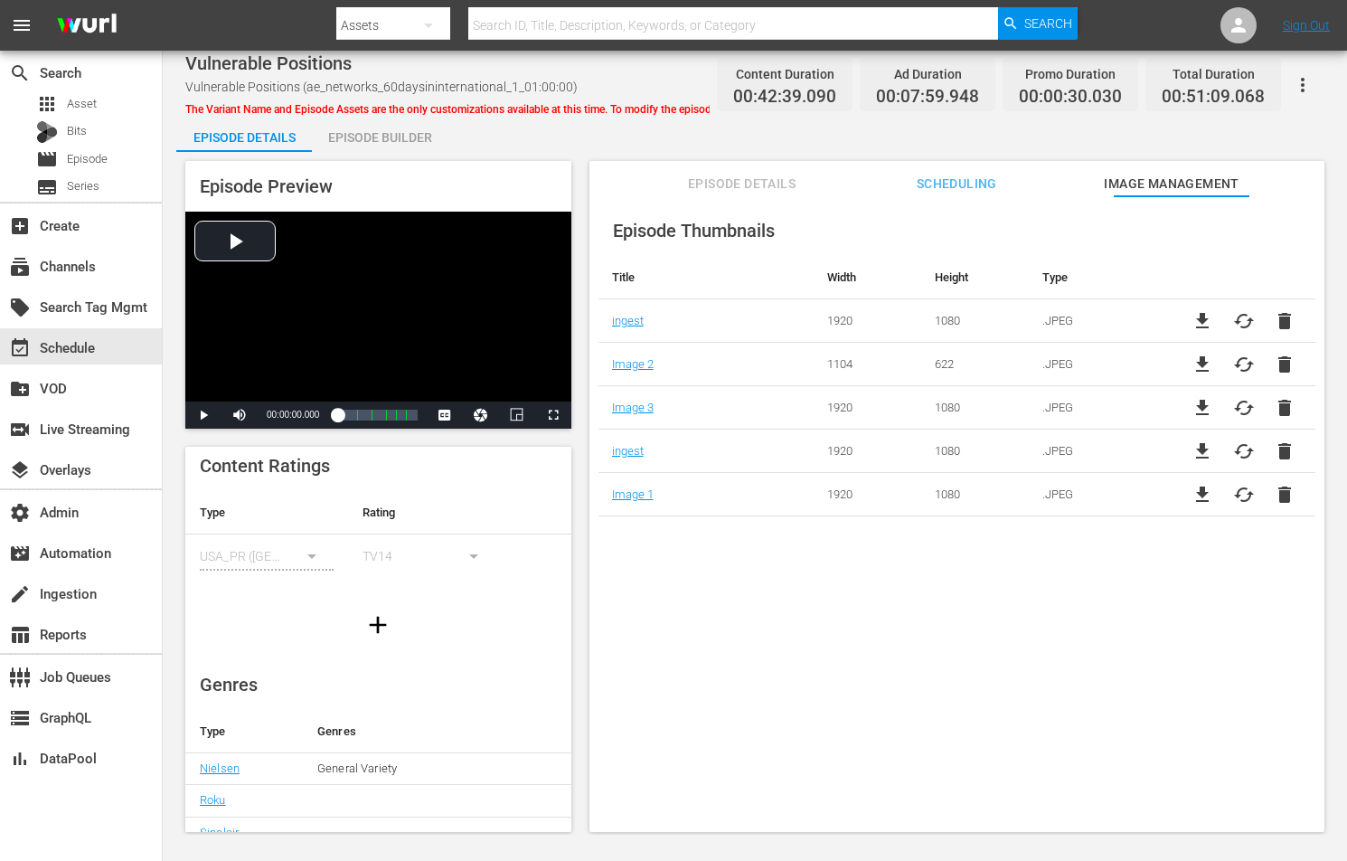
click at [671, 604] on div "Episode Thumbnails Title Width Height Type ingest 1920 1080 .JPEG file_download…" at bounding box center [956, 522] width 735 height 653
click at [762, 171] on button "Episode Details" at bounding box center [742, 179] width 136 height 36
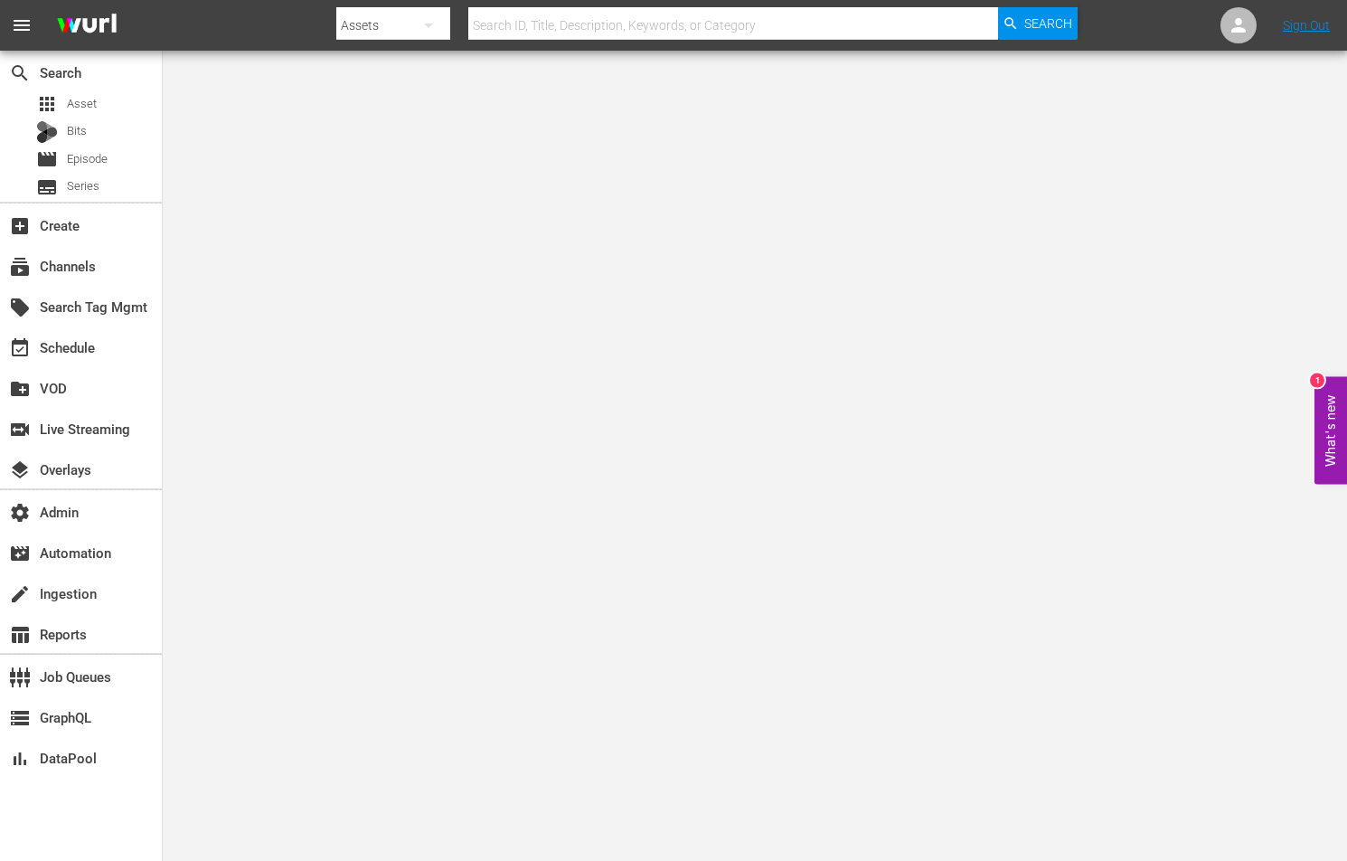
click at [714, 28] on input "text" at bounding box center [733, 25] width 530 height 43
type input "60 days"
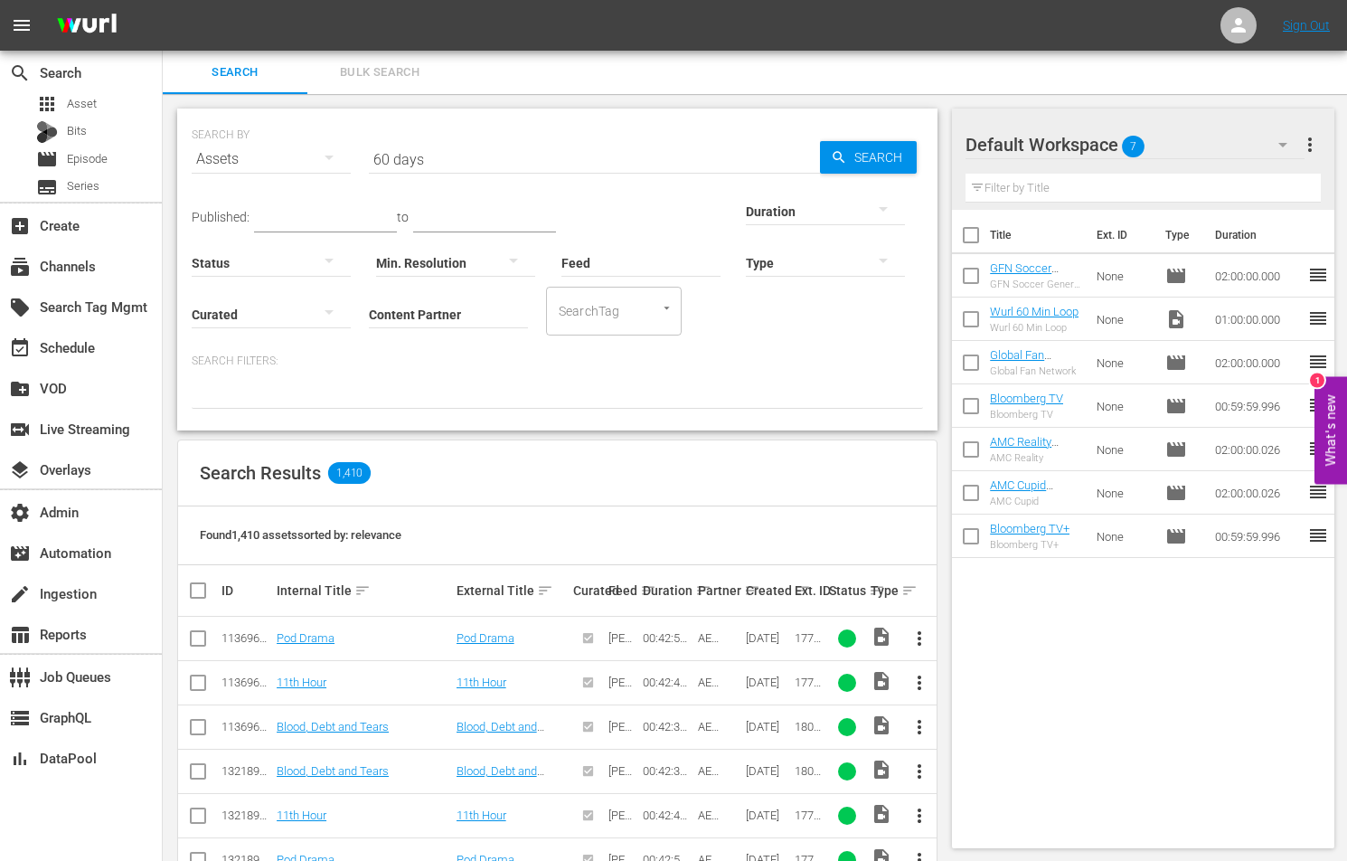
click at [569, 151] on input "60 days" at bounding box center [594, 158] width 451 height 43
click at [294, 158] on div "Assets" at bounding box center [271, 159] width 159 height 51
click at [282, 224] on div "Channels" at bounding box center [249, 222] width 72 height 29
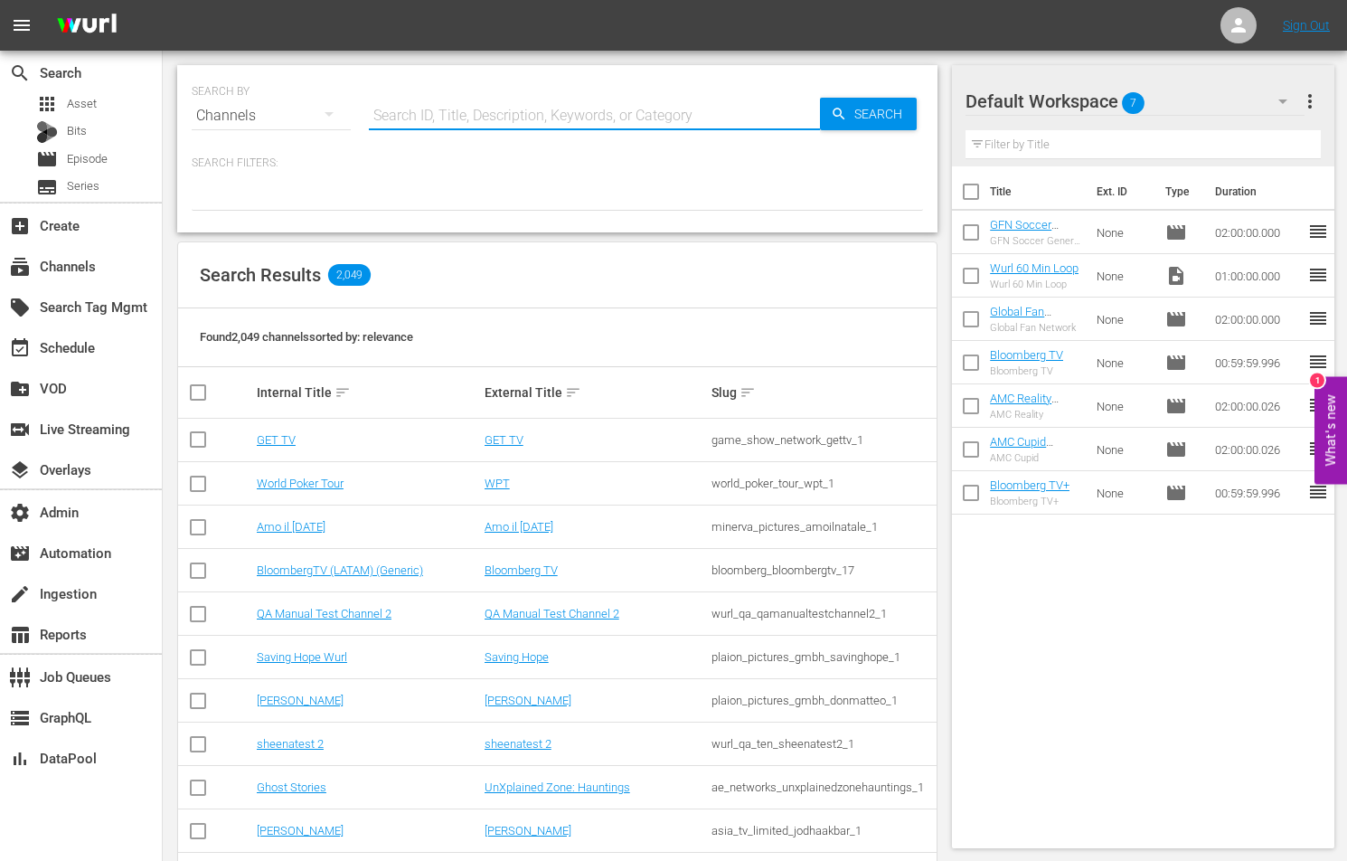
click at [672, 103] on input "text" at bounding box center [594, 115] width 451 height 43
type input "+"
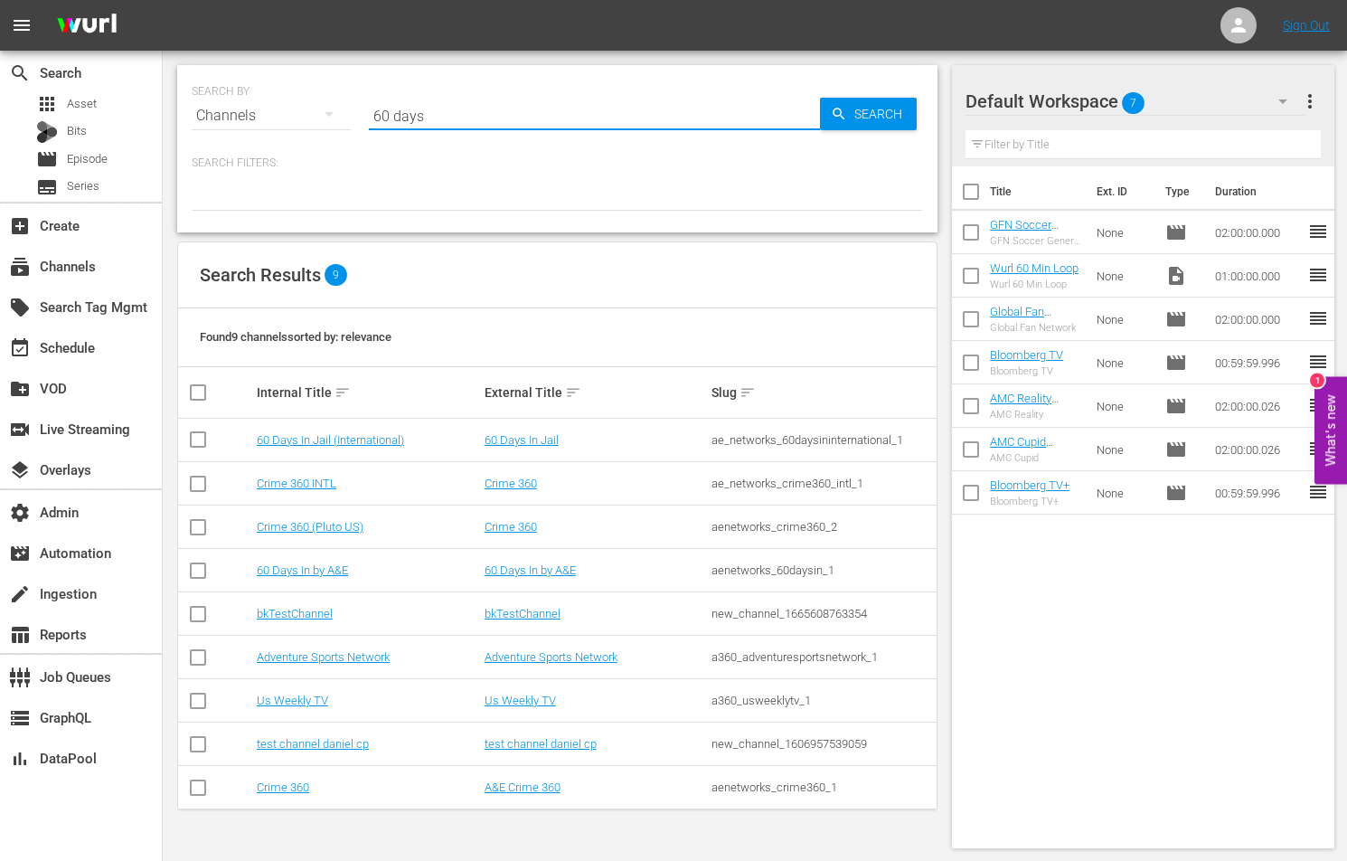
type input "60 days"
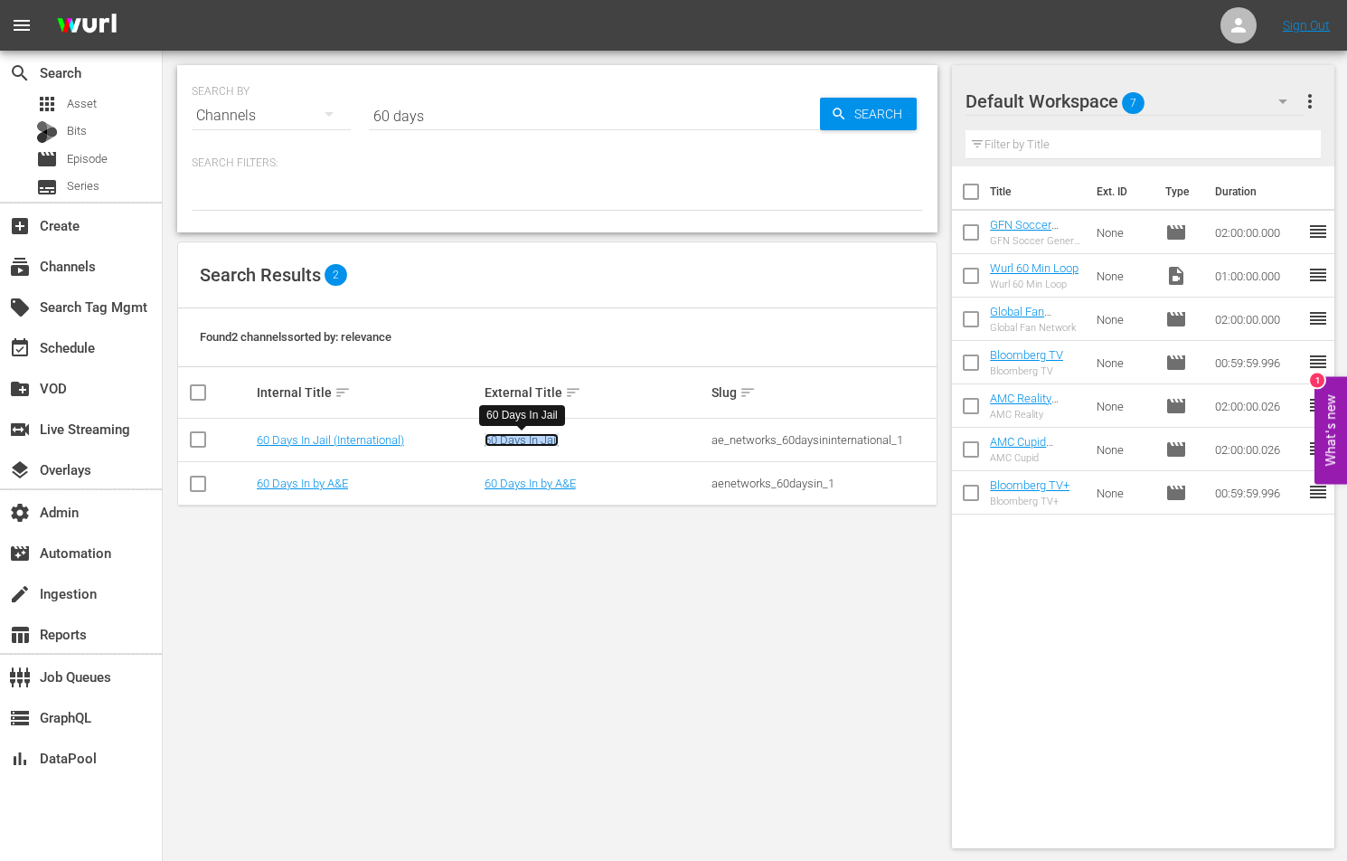
click at [505, 446] on link "60 Days In Jail" at bounding box center [521, 440] width 74 height 14
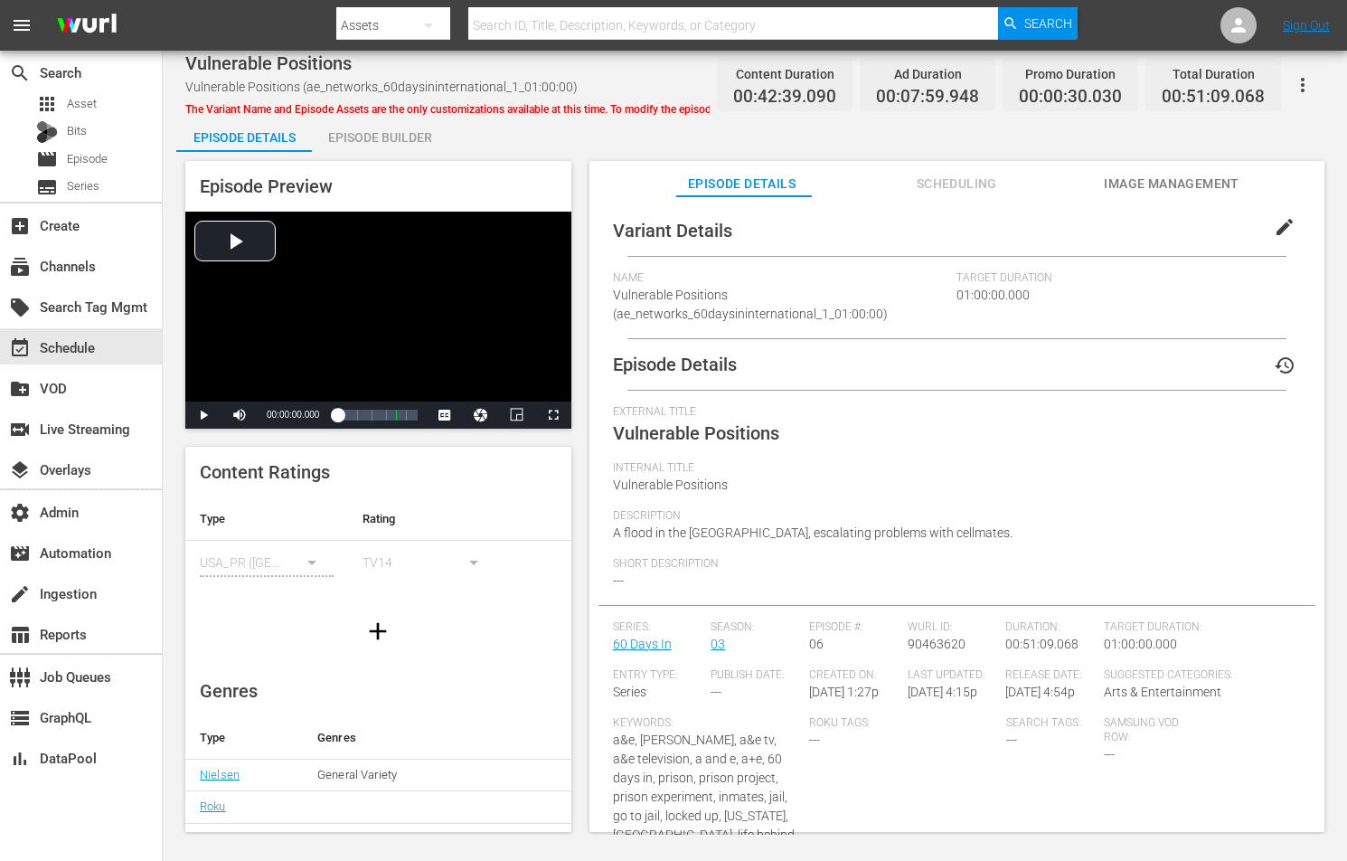
scroll to position [6, 0]
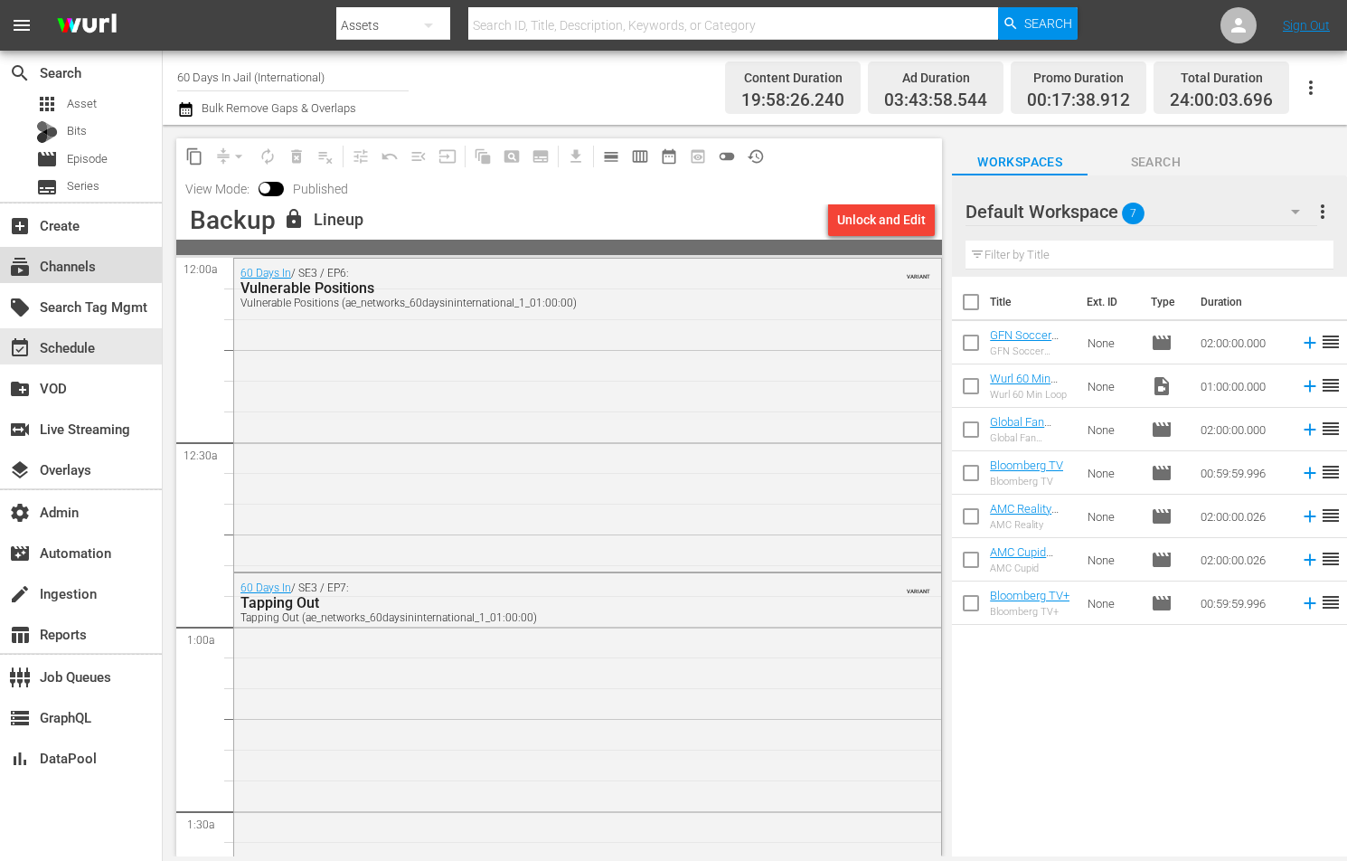
click at [78, 263] on div "subscriptions Channels" at bounding box center [50, 263] width 101 height 16
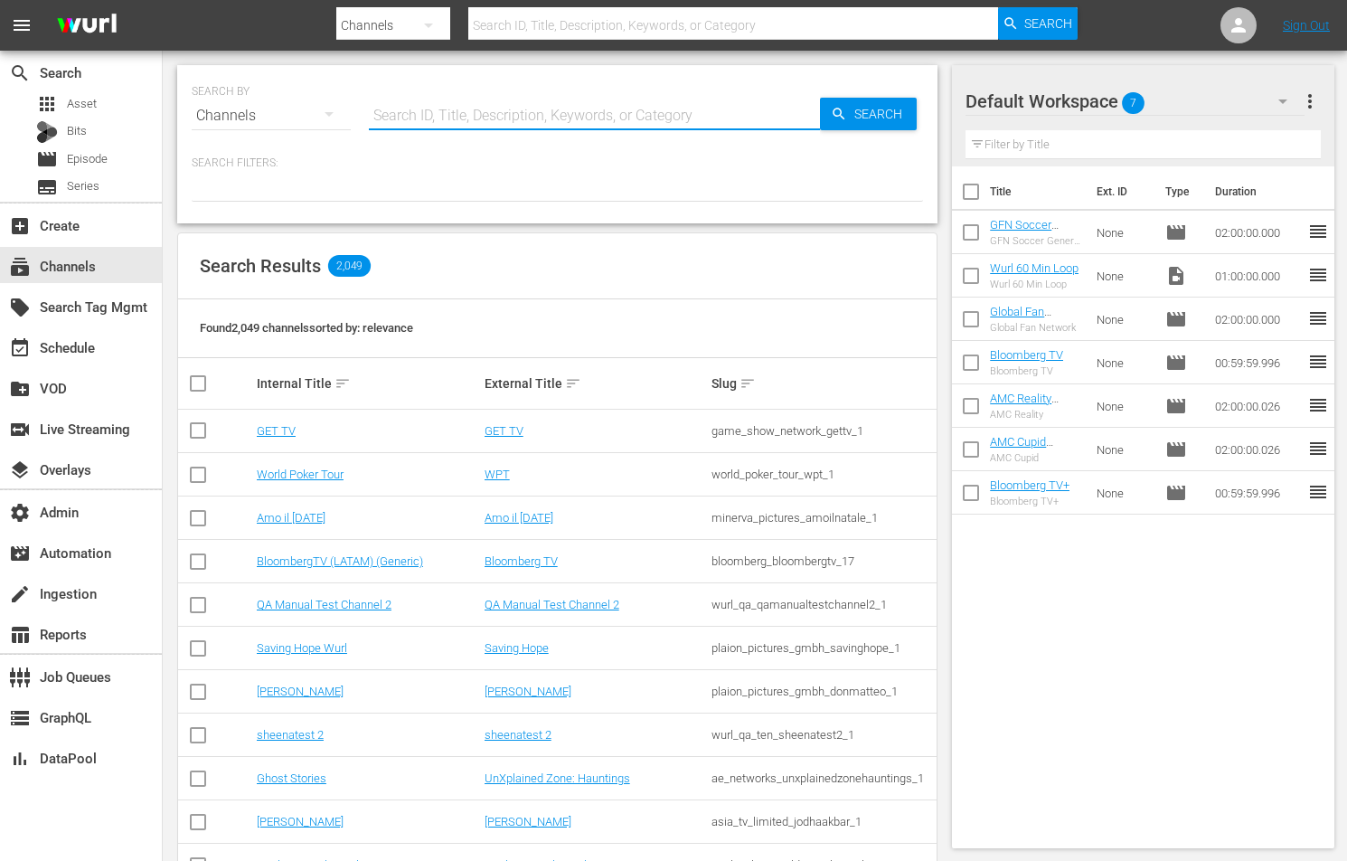
click at [661, 118] on input "text" at bounding box center [594, 115] width 451 height 43
type input "60 days"
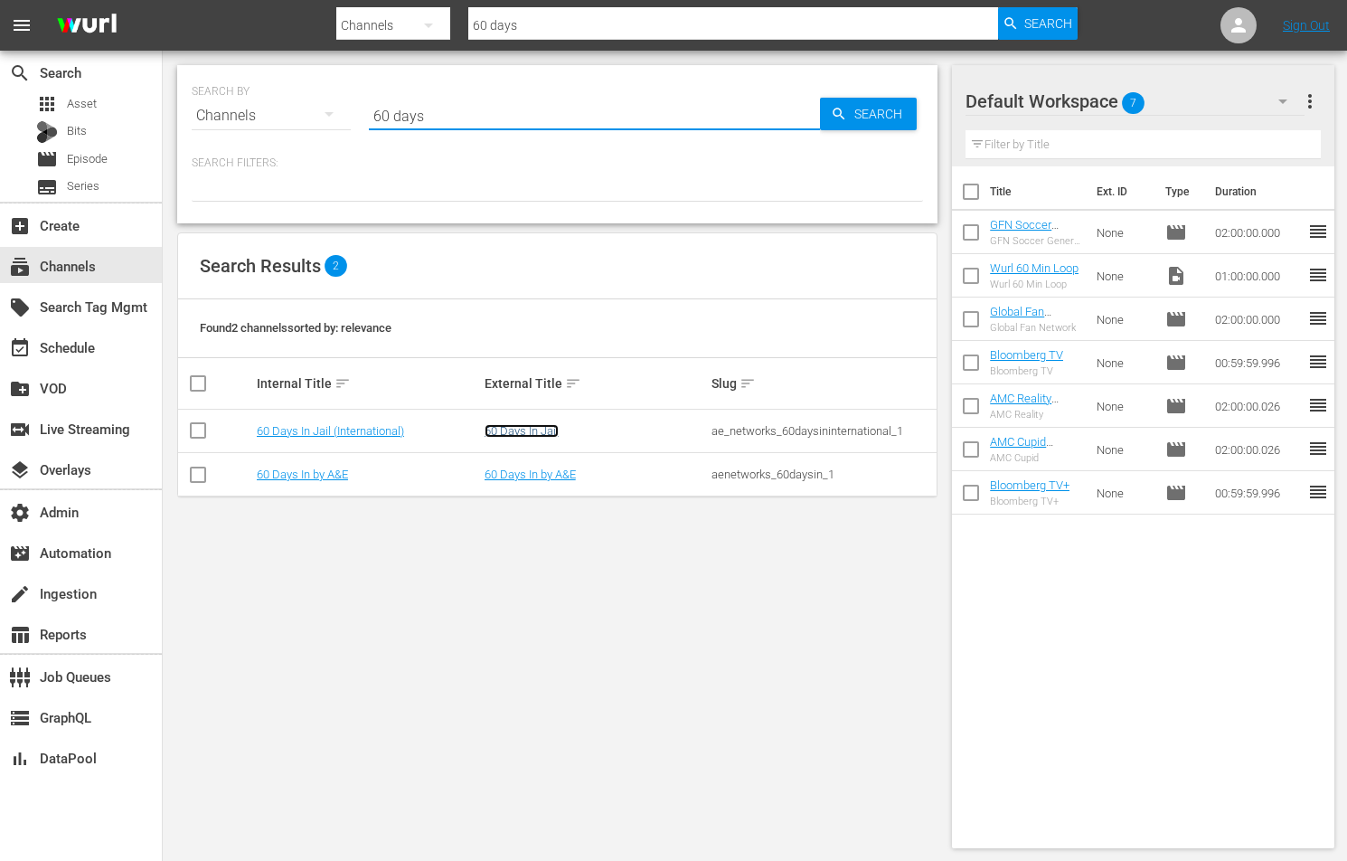
click at [518, 432] on link "60 Days In Jail" at bounding box center [521, 431] width 74 height 14
click at [721, 437] on td "ae_networks_60daysininternational_1" at bounding box center [823, 430] width 228 height 43
click at [723, 432] on div "ae_networks_60daysininternational_1" at bounding box center [822, 431] width 222 height 14
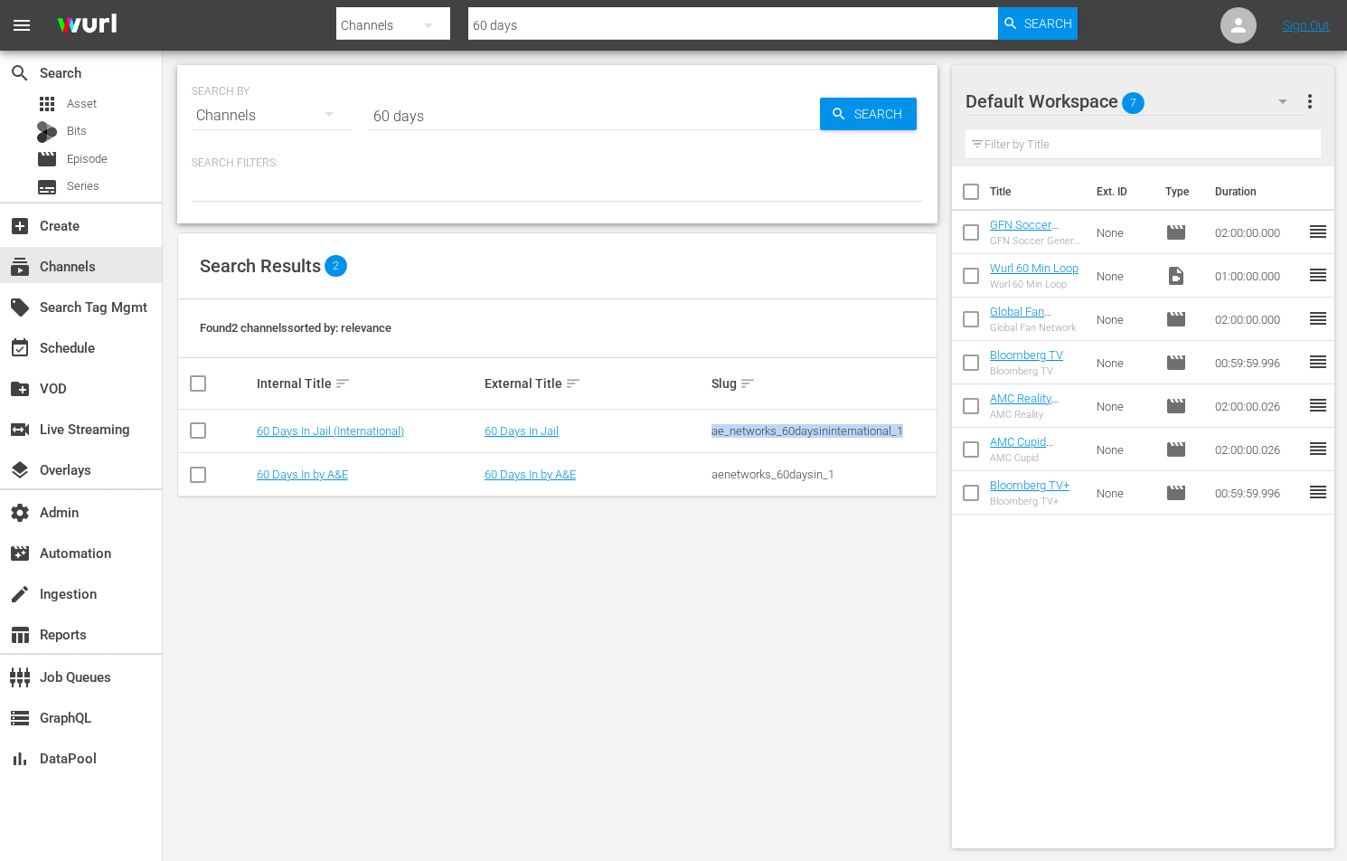
click at [723, 432] on div "ae_networks_60daysininternational_1" at bounding box center [822, 431] width 222 height 14
copy div "ae_networks_60daysininternational_1"
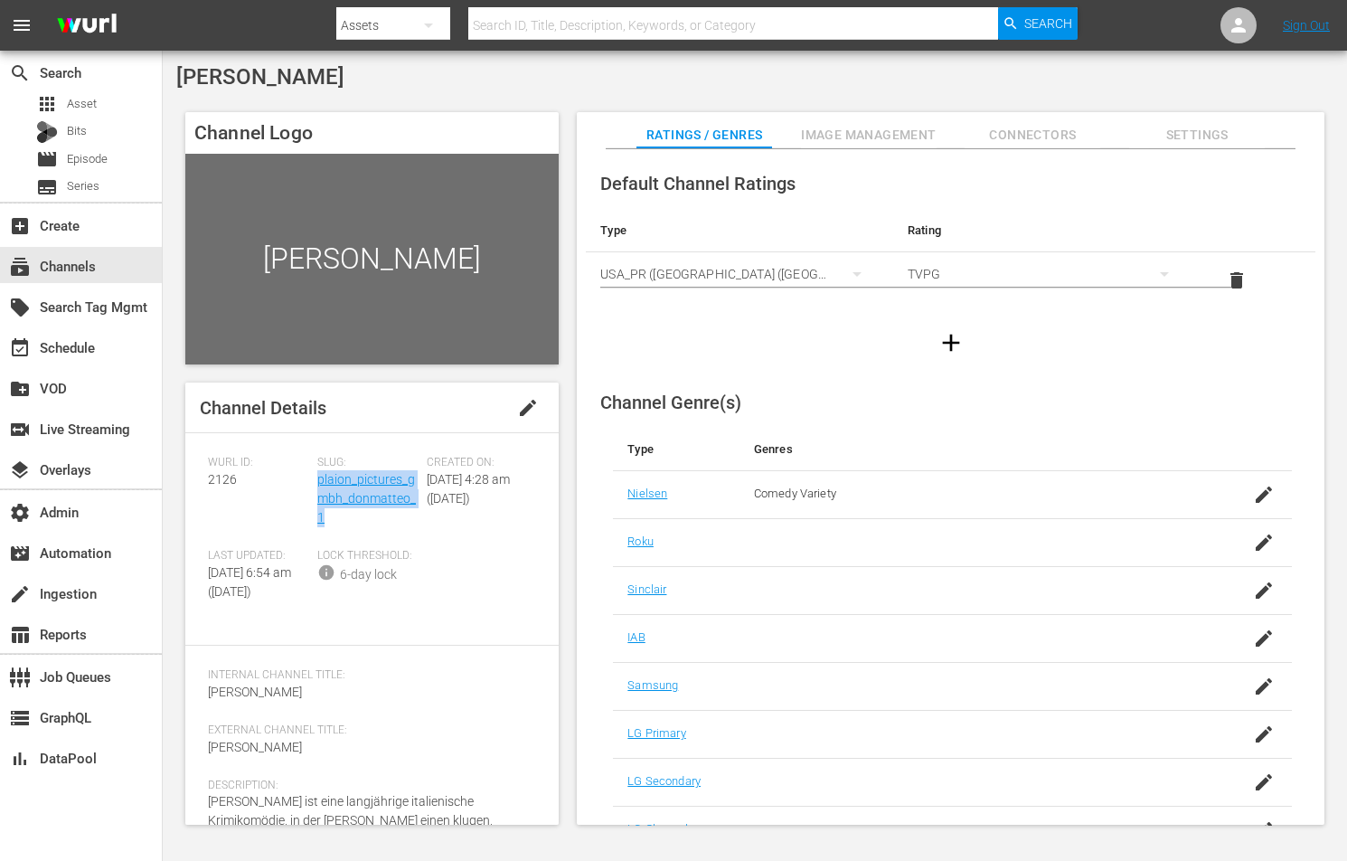
drag, startPoint x: 347, startPoint y: 517, endPoint x: 315, endPoint y: 486, distance: 44.1
click at [317, 486] on div "Slug: plaion_pictures_gmbh_donmatteo_1" at bounding box center [371, 502] width 109 height 93
copy link "plaion_pictures_gmbh_donmatteo_1"
